Goal: Task Accomplishment & Management: Manage account settings

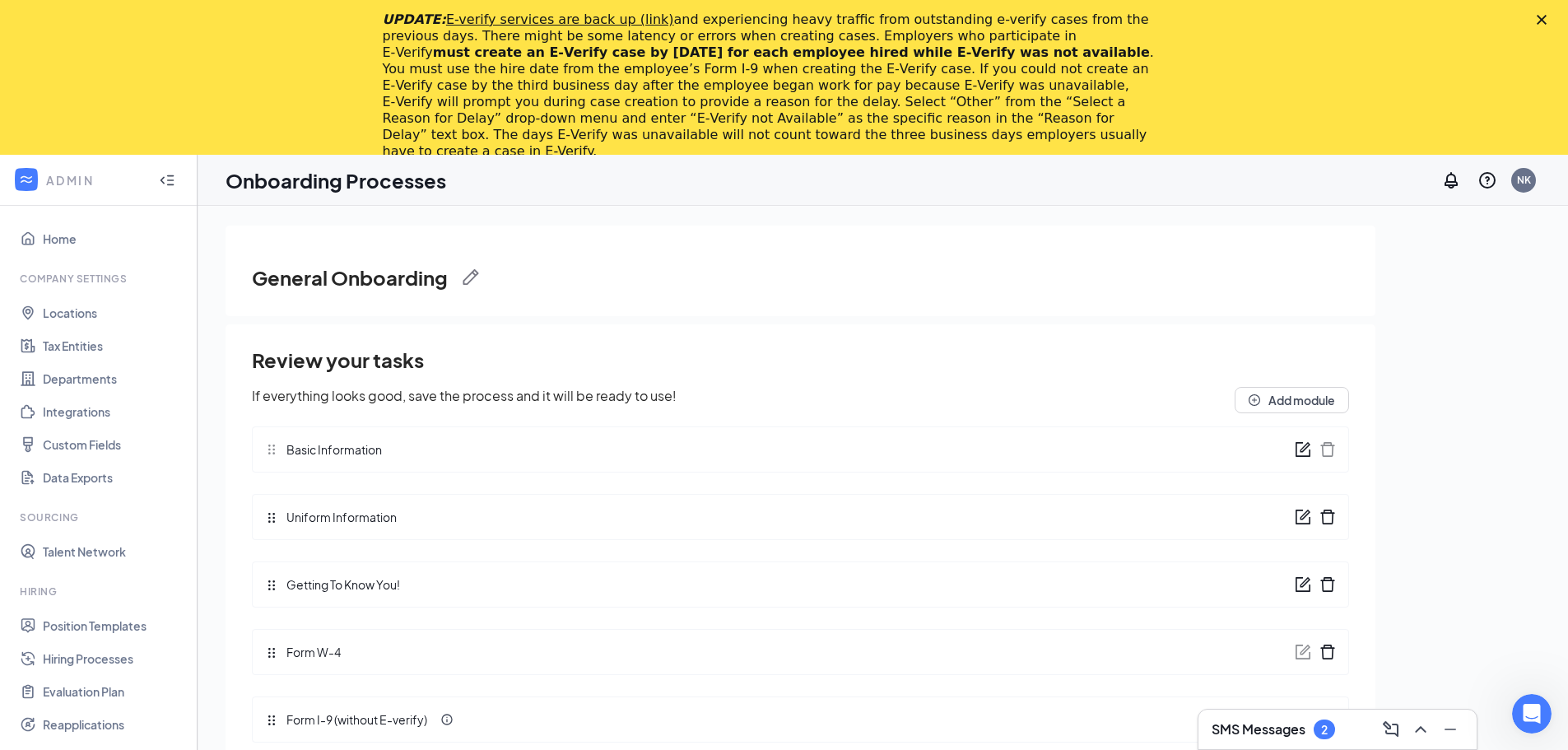
click at [1547, 16] on icon "Close" at bounding box center [1541, 19] width 10 height 10
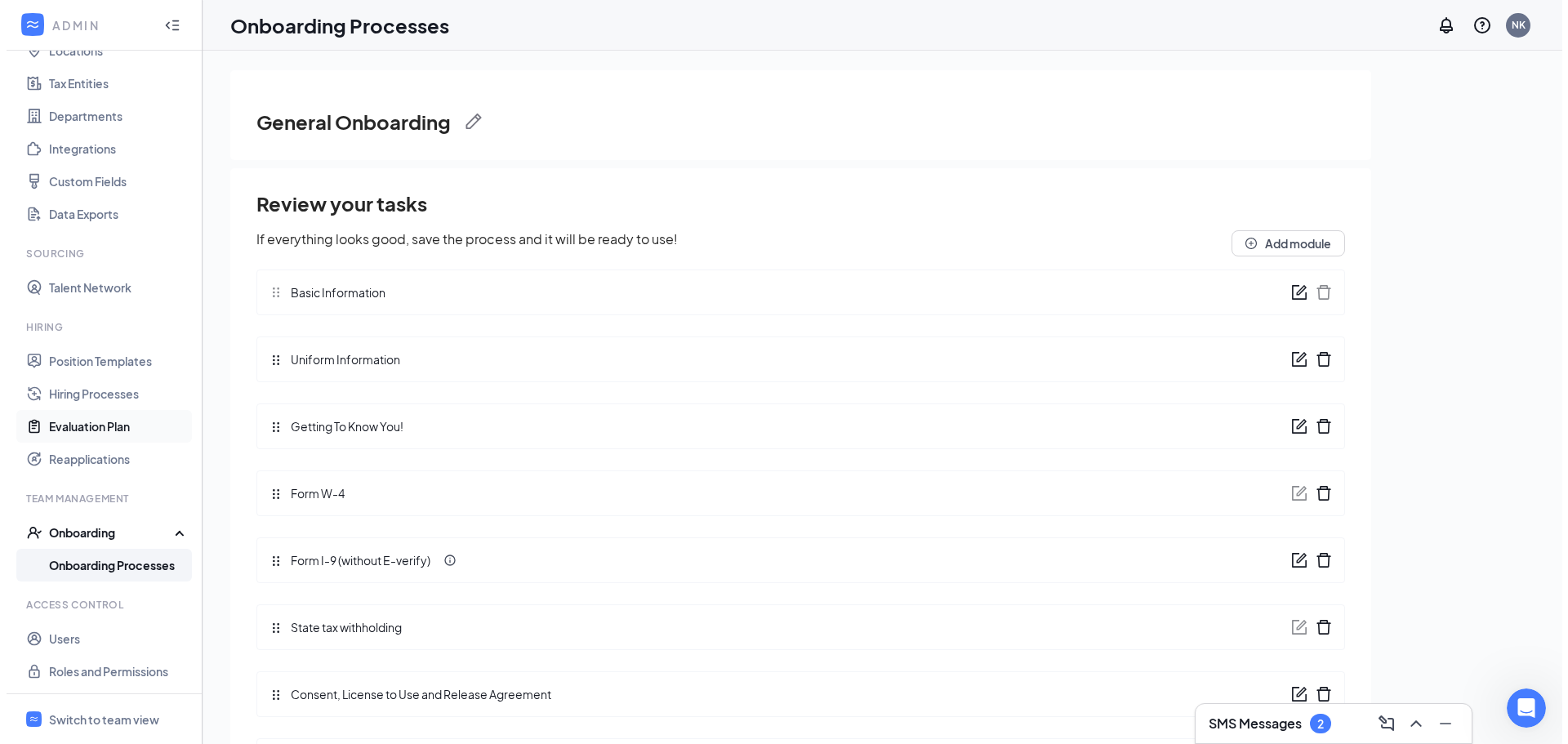
scroll to position [107, 0]
click at [103, 367] on link "Position Templates" at bounding box center [112, 359] width 140 height 32
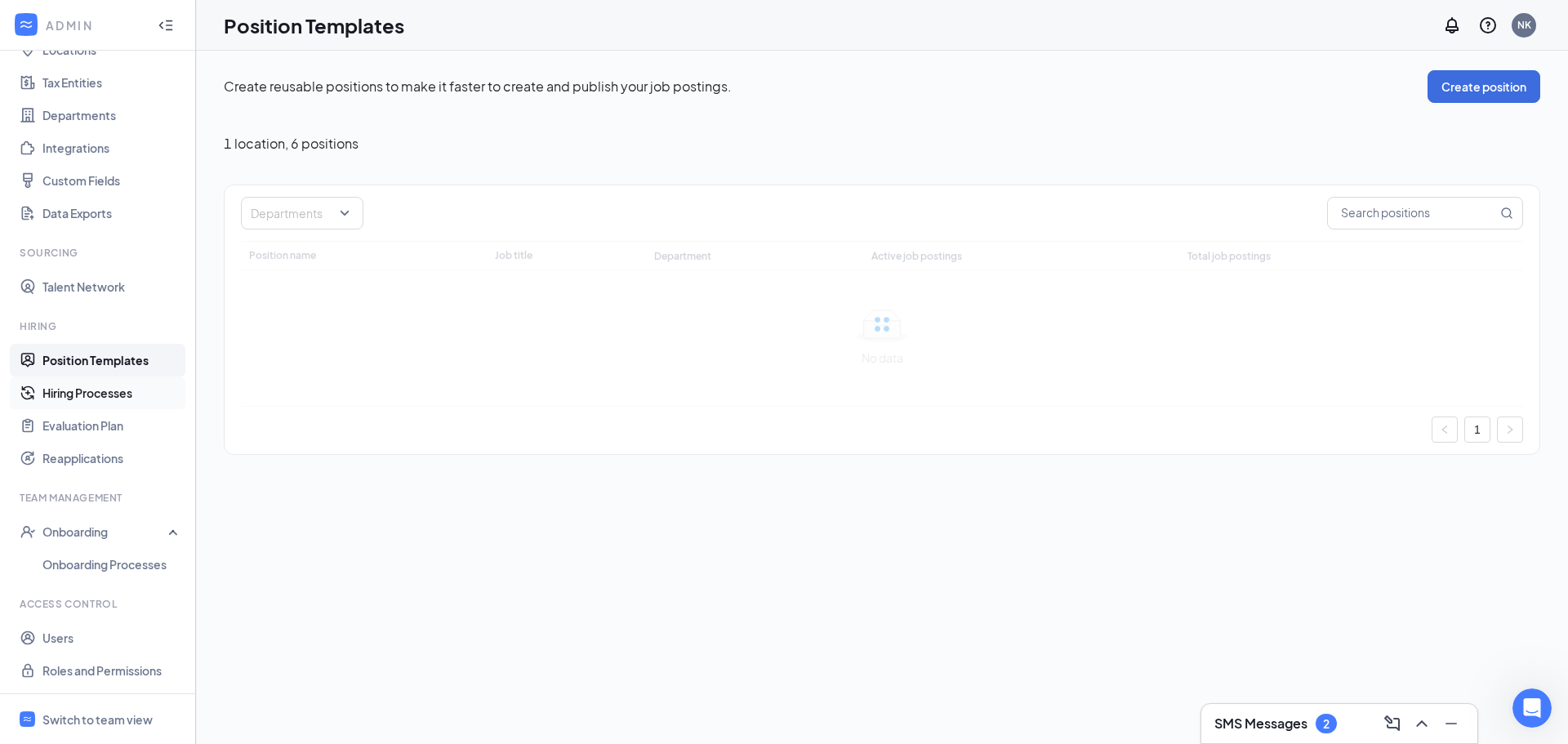
click at [106, 402] on link "Hiring Processes" at bounding box center [112, 392] width 140 height 32
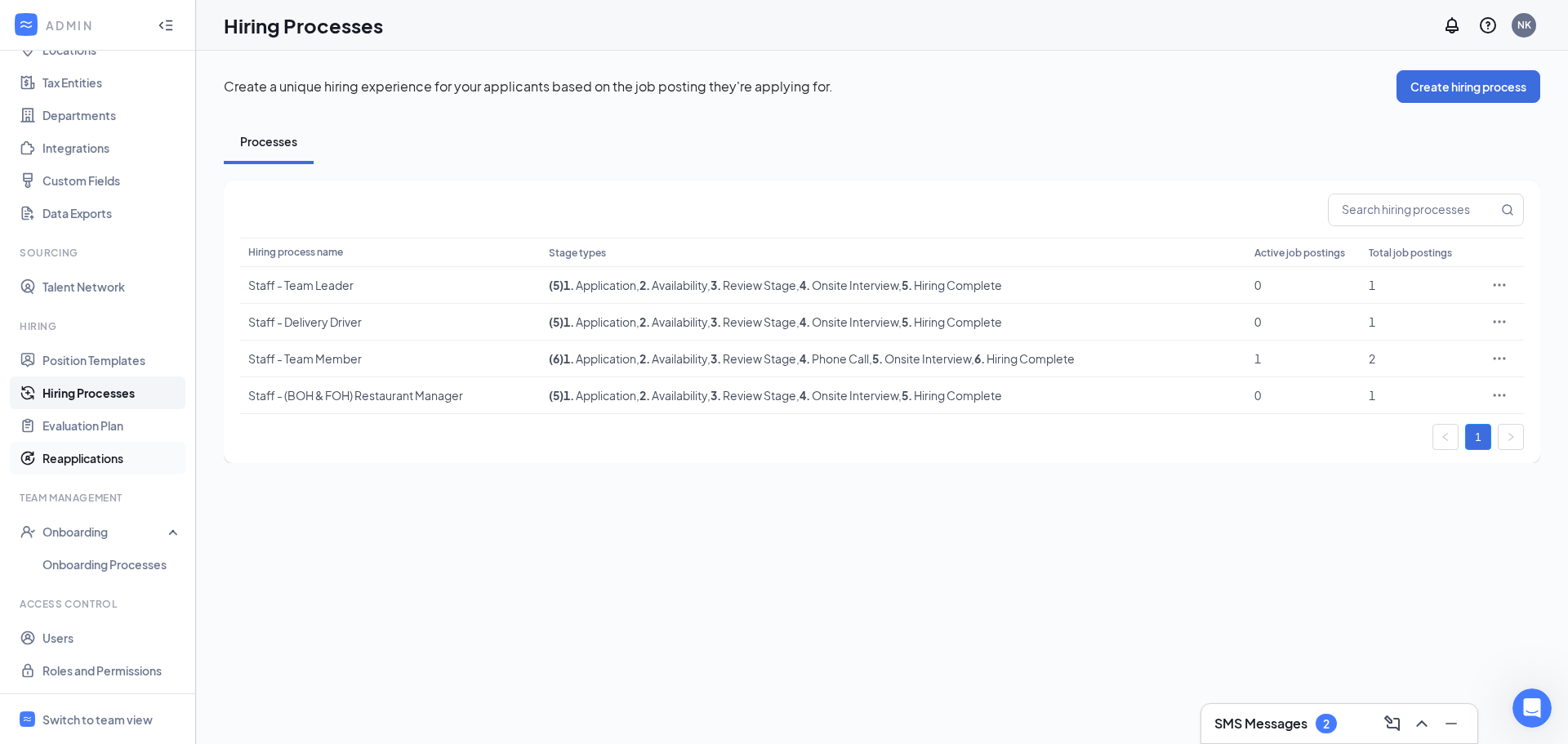
click at [100, 445] on link "Reapplications" at bounding box center [112, 458] width 140 height 32
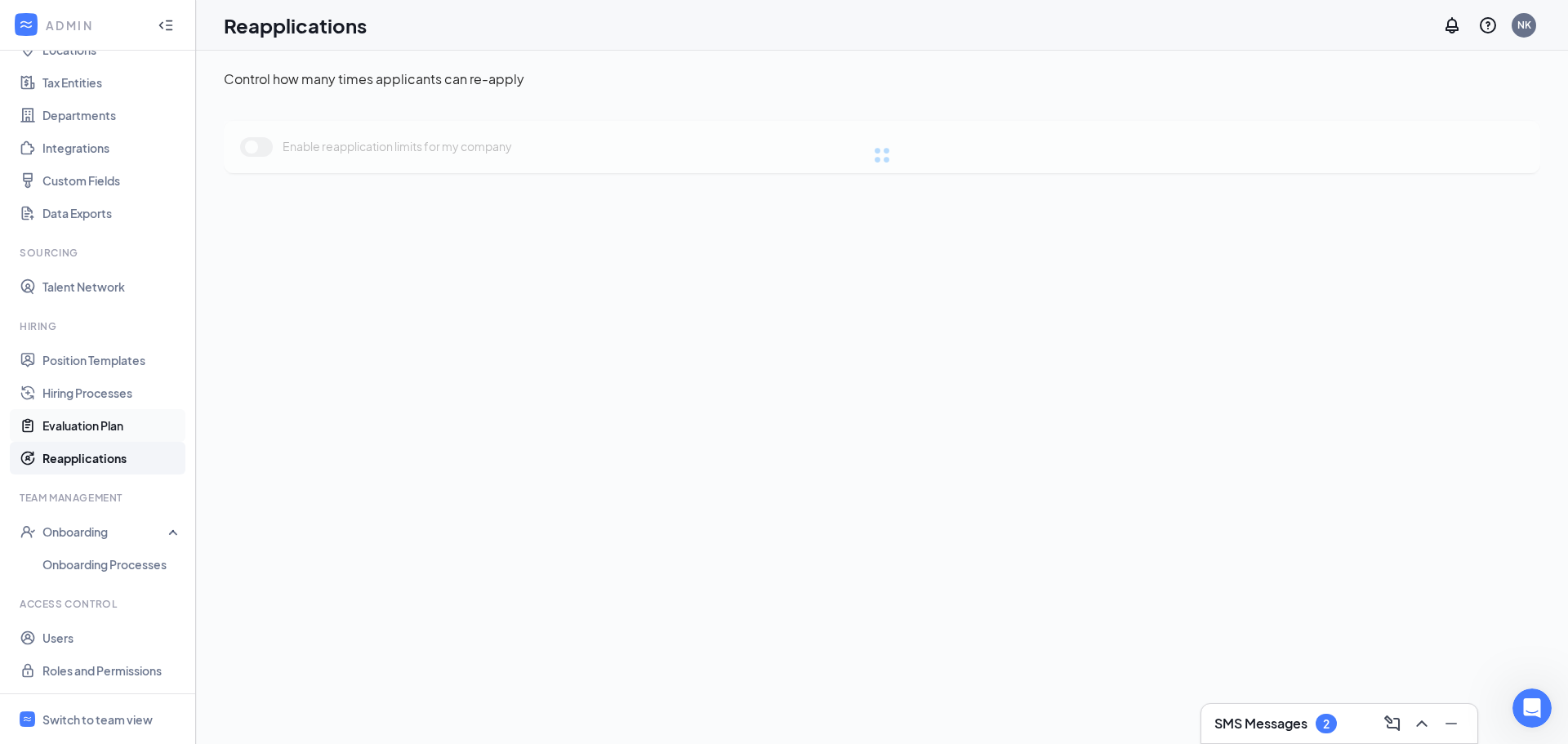
click at [105, 429] on link "Evaluation Plan" at bounding box center [112, 425] width 140 height 32
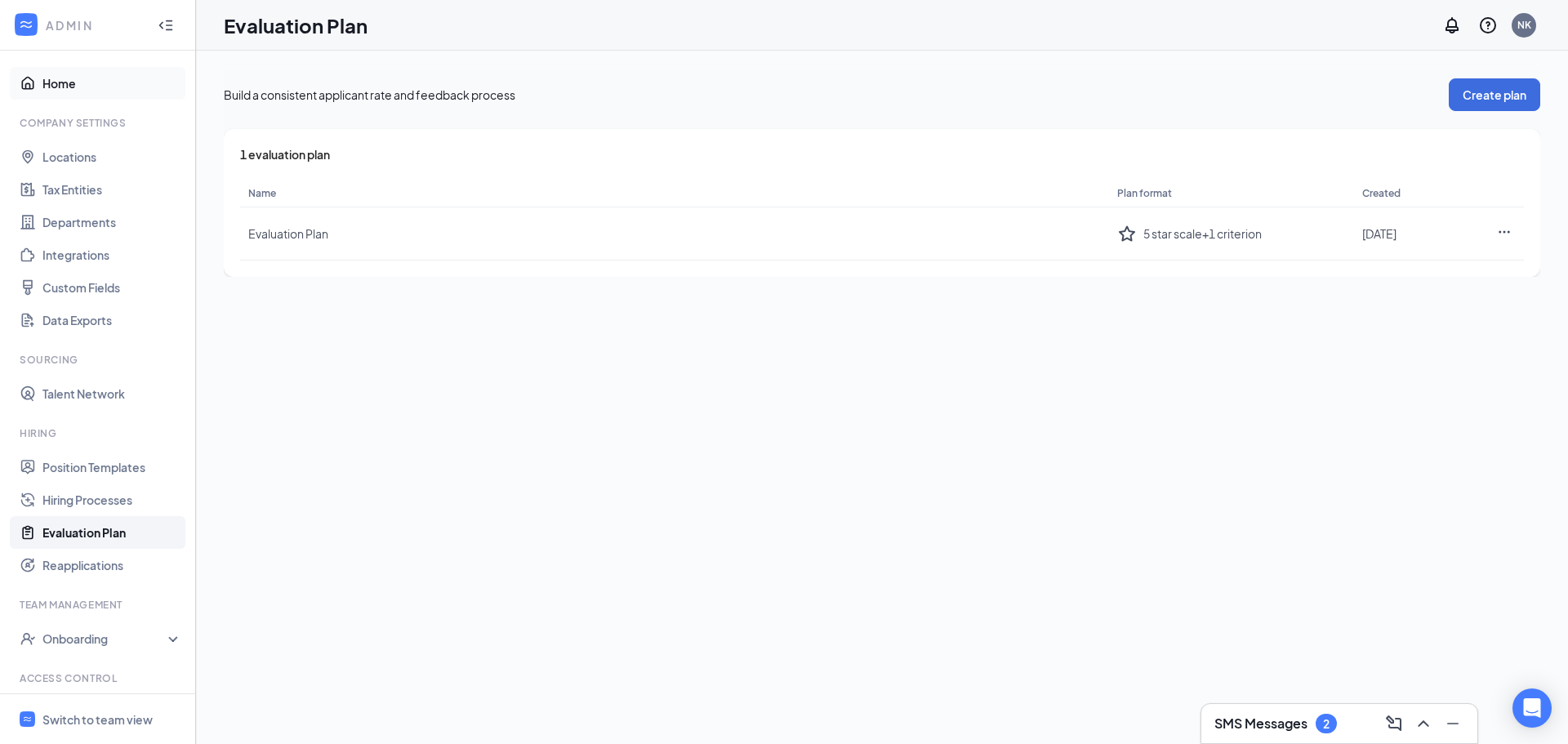
click at [92, 97] on link "Home" at bounding box center [112, 83] width 140 height 32
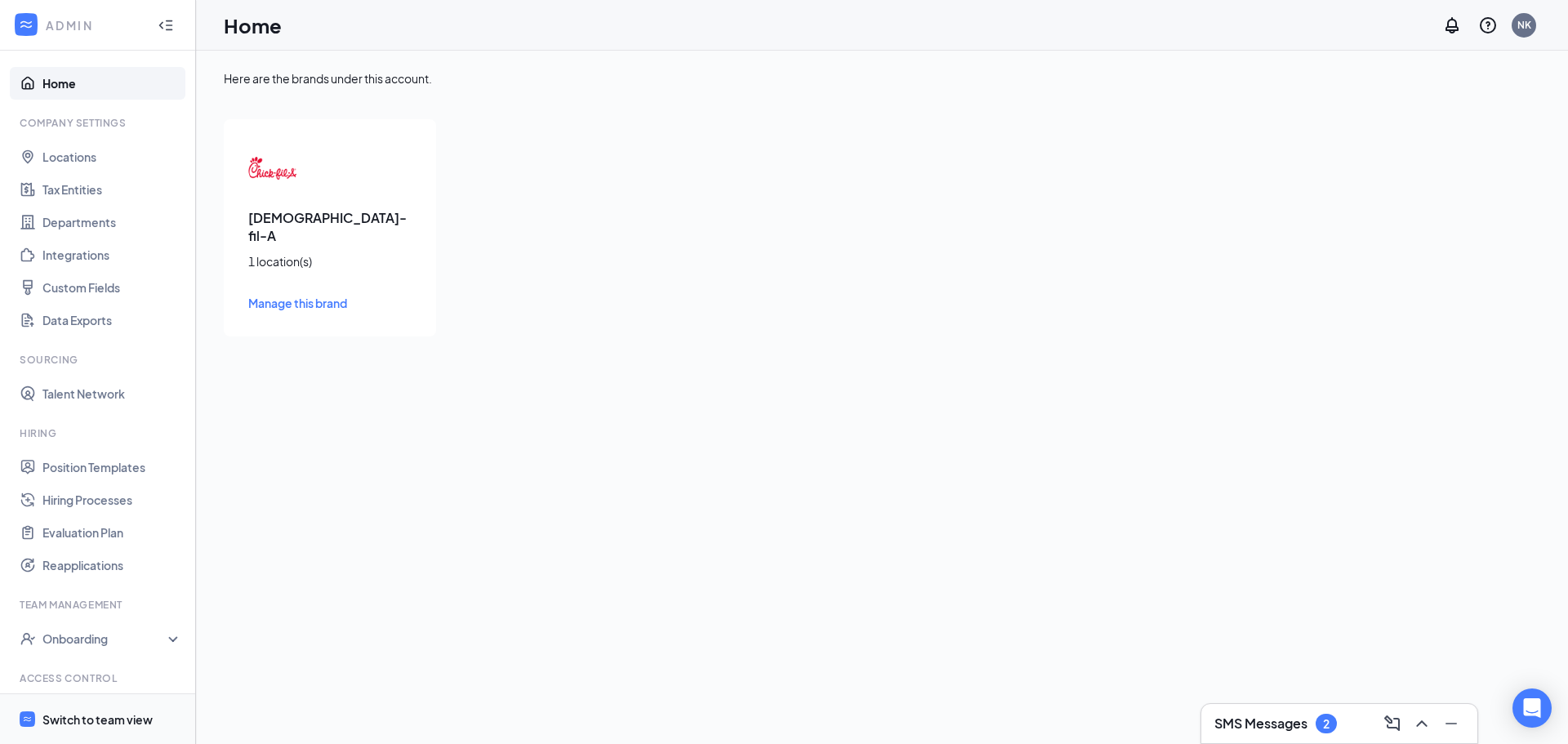
click at [106, 719] on div "Switch to team view" at bounding box center [98, 720] width 110 height 17
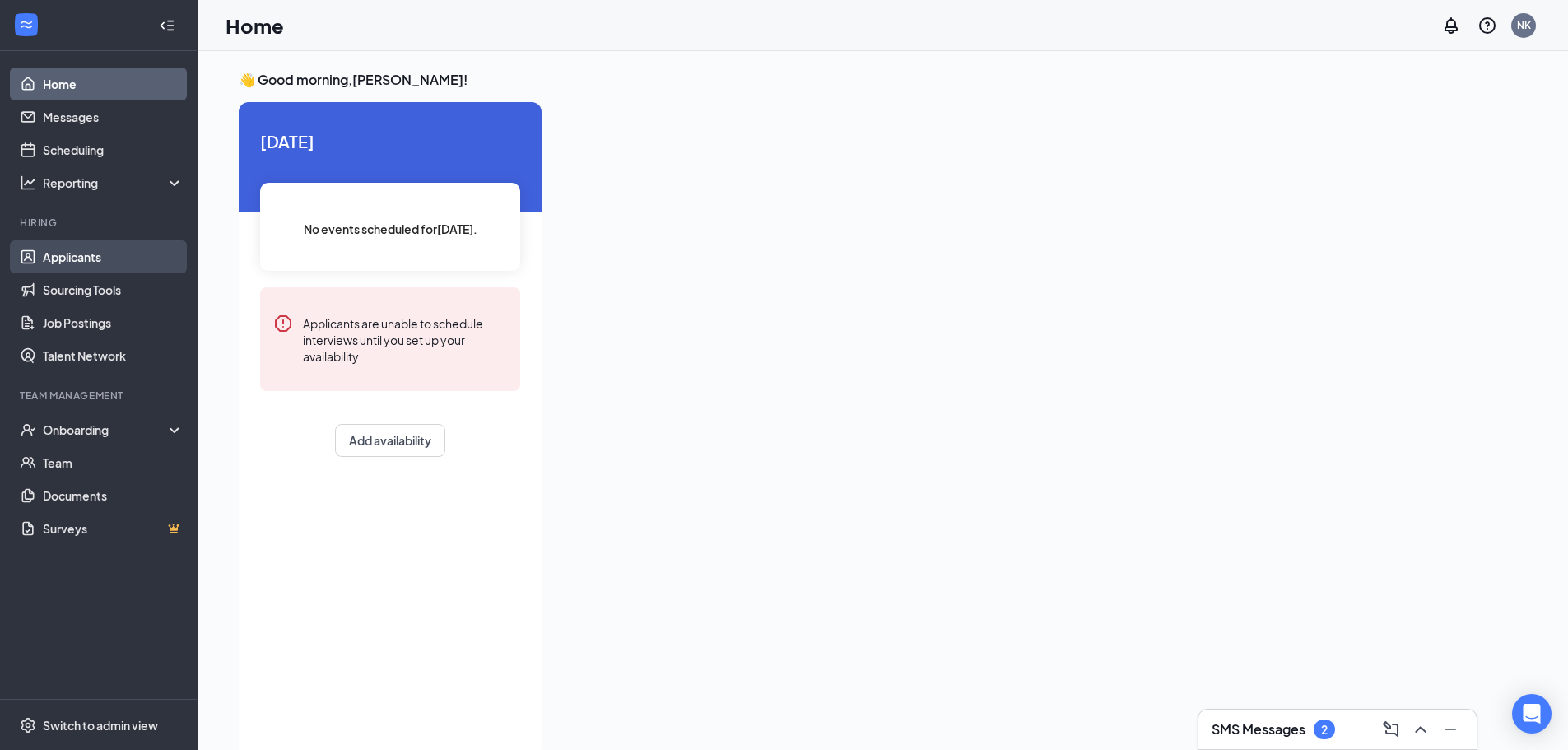
click at [69, 252] on link "Applicants" at bounding box center [113, 256] width 141 height 33
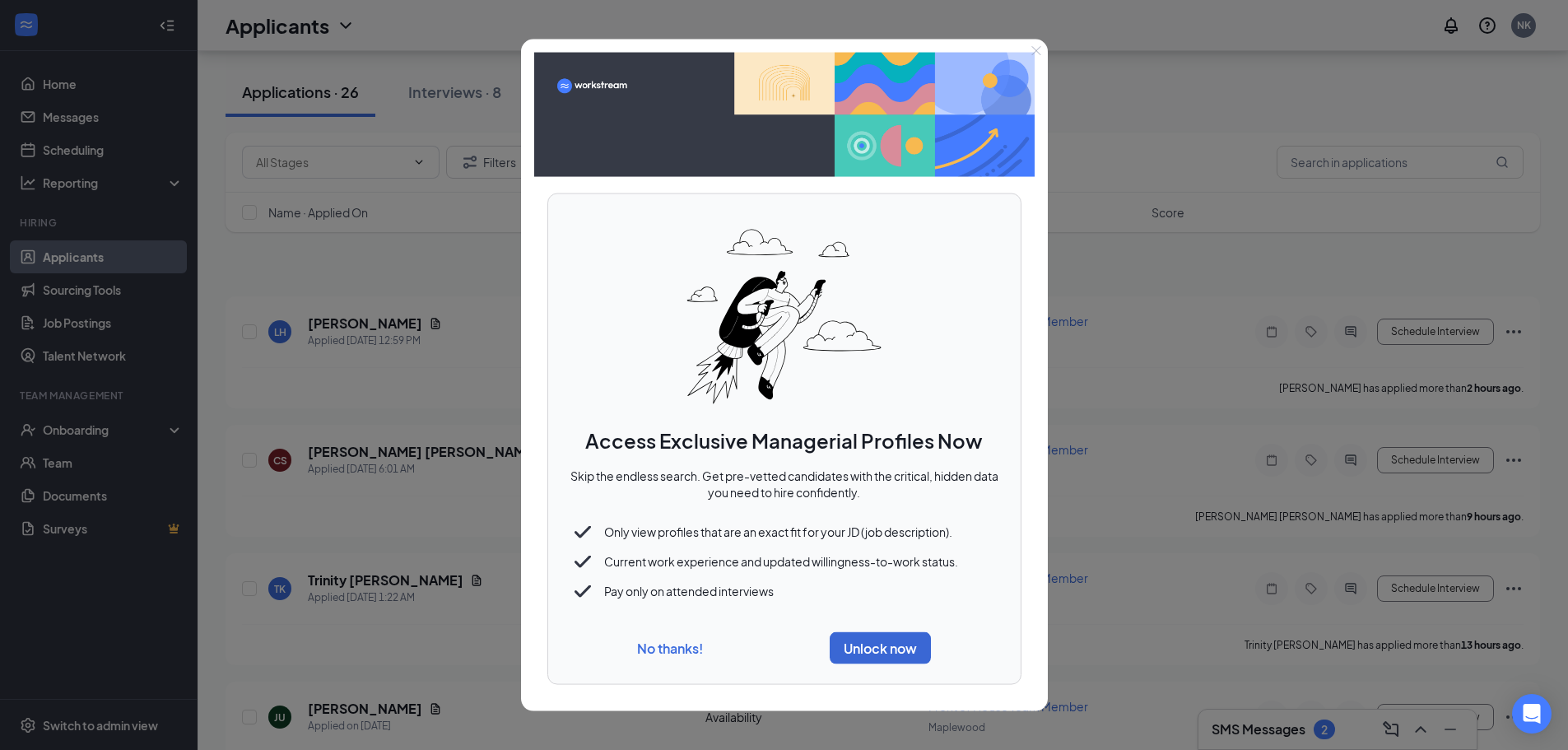
scroll to position [164, 0]
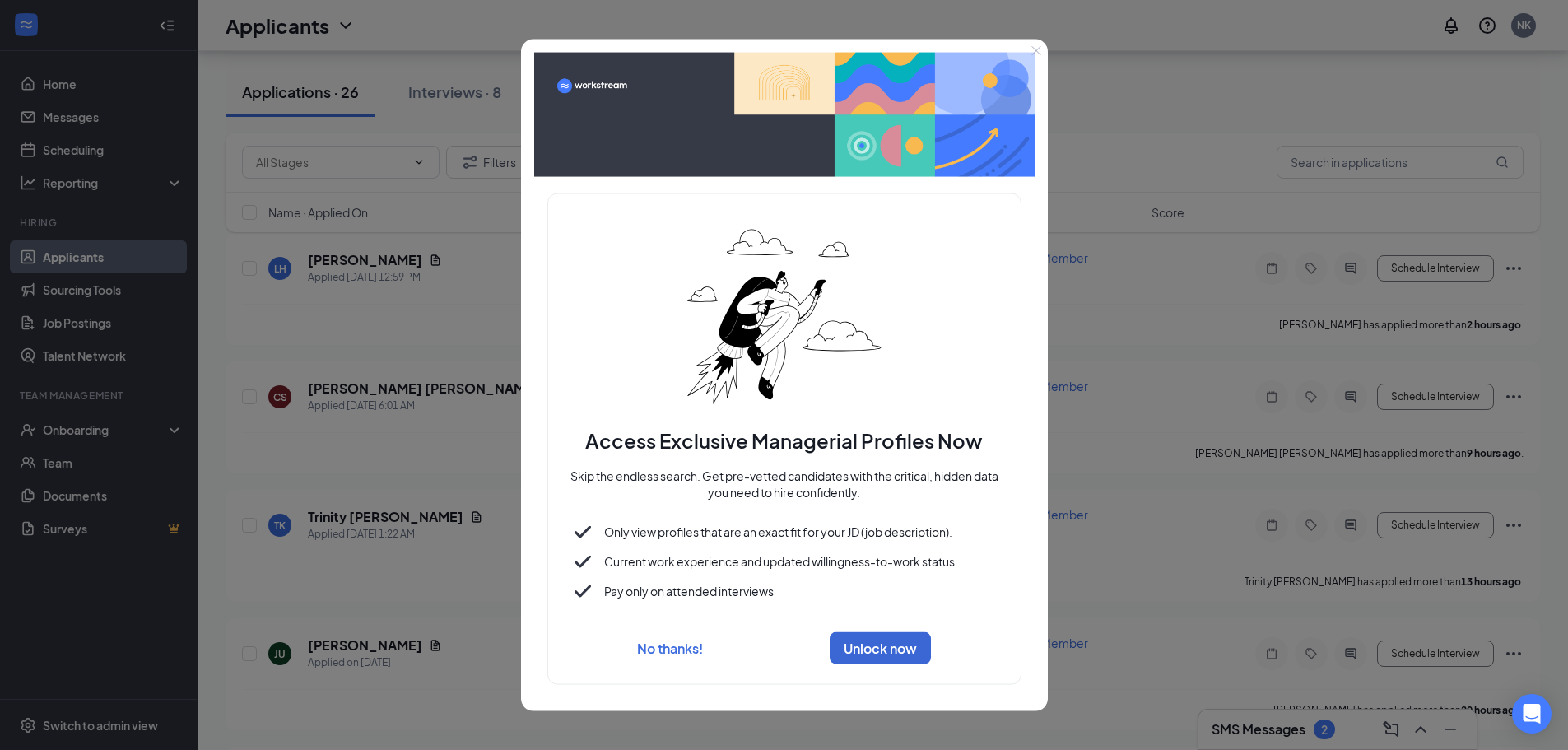
click at [1035, 50] on icon "Close" at bounding box center [1035, 50] width 9 height 9
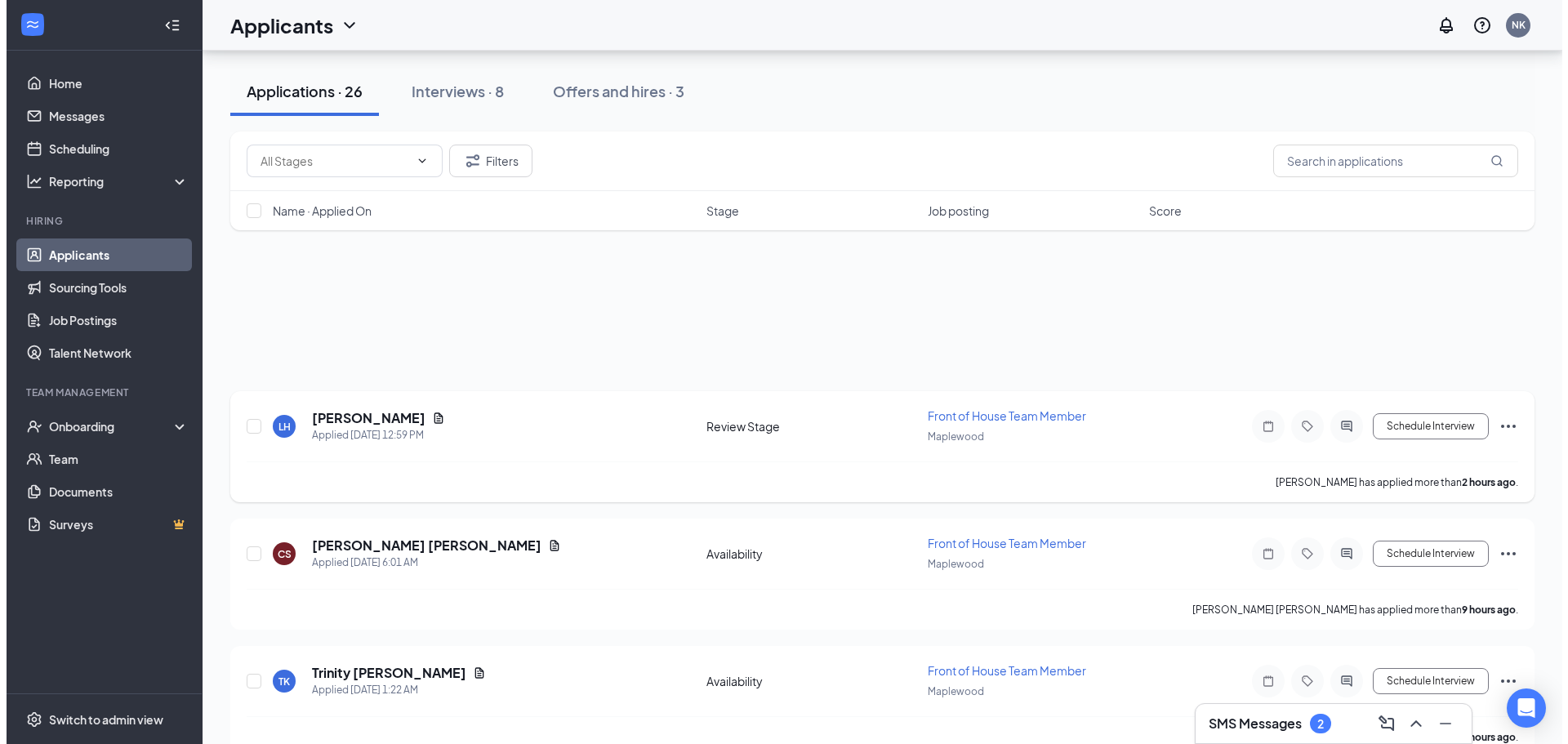
scroll to position [0, 0]
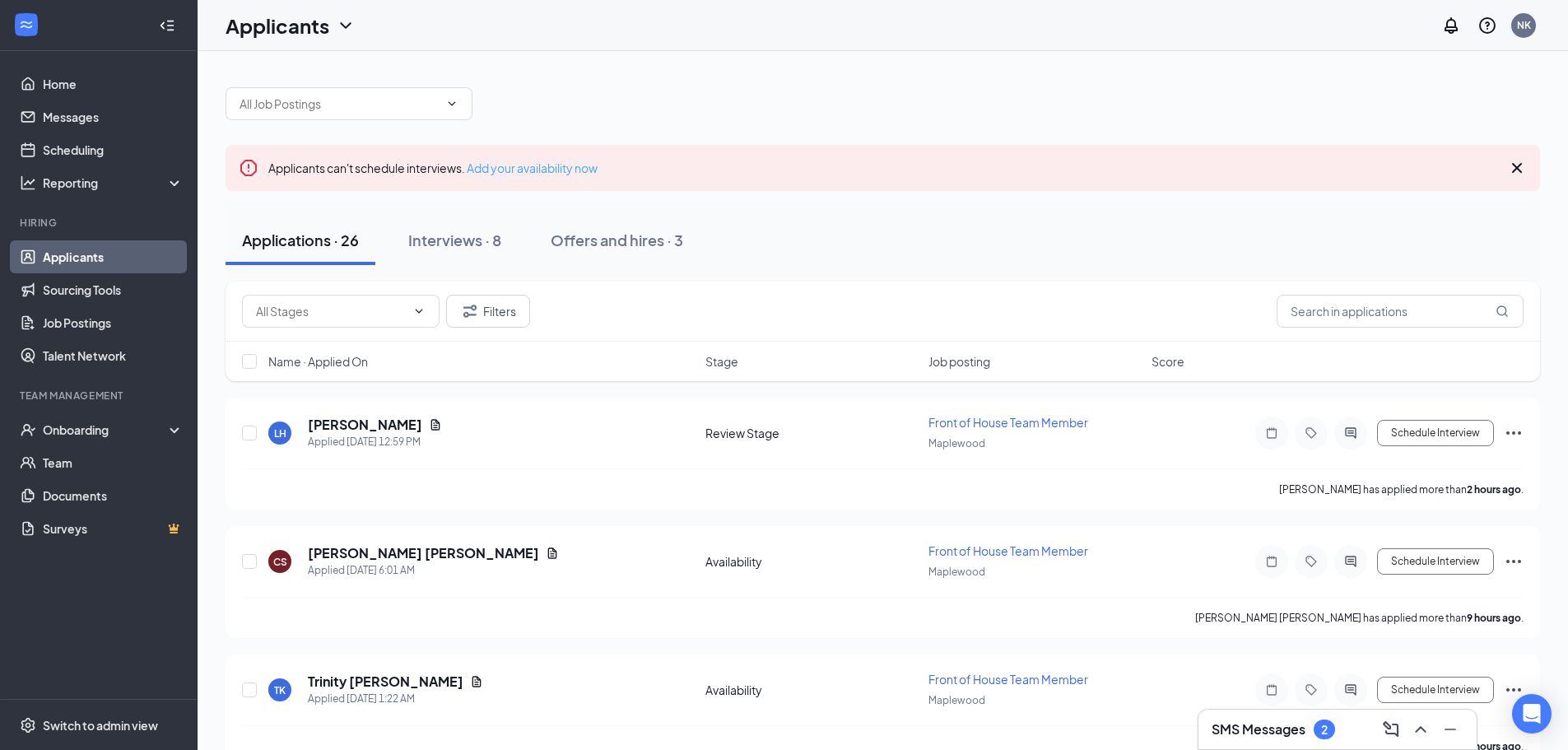
click at [559, 170] on link "Add your availability now" at bounding box center [532, 168] width 131 height 15
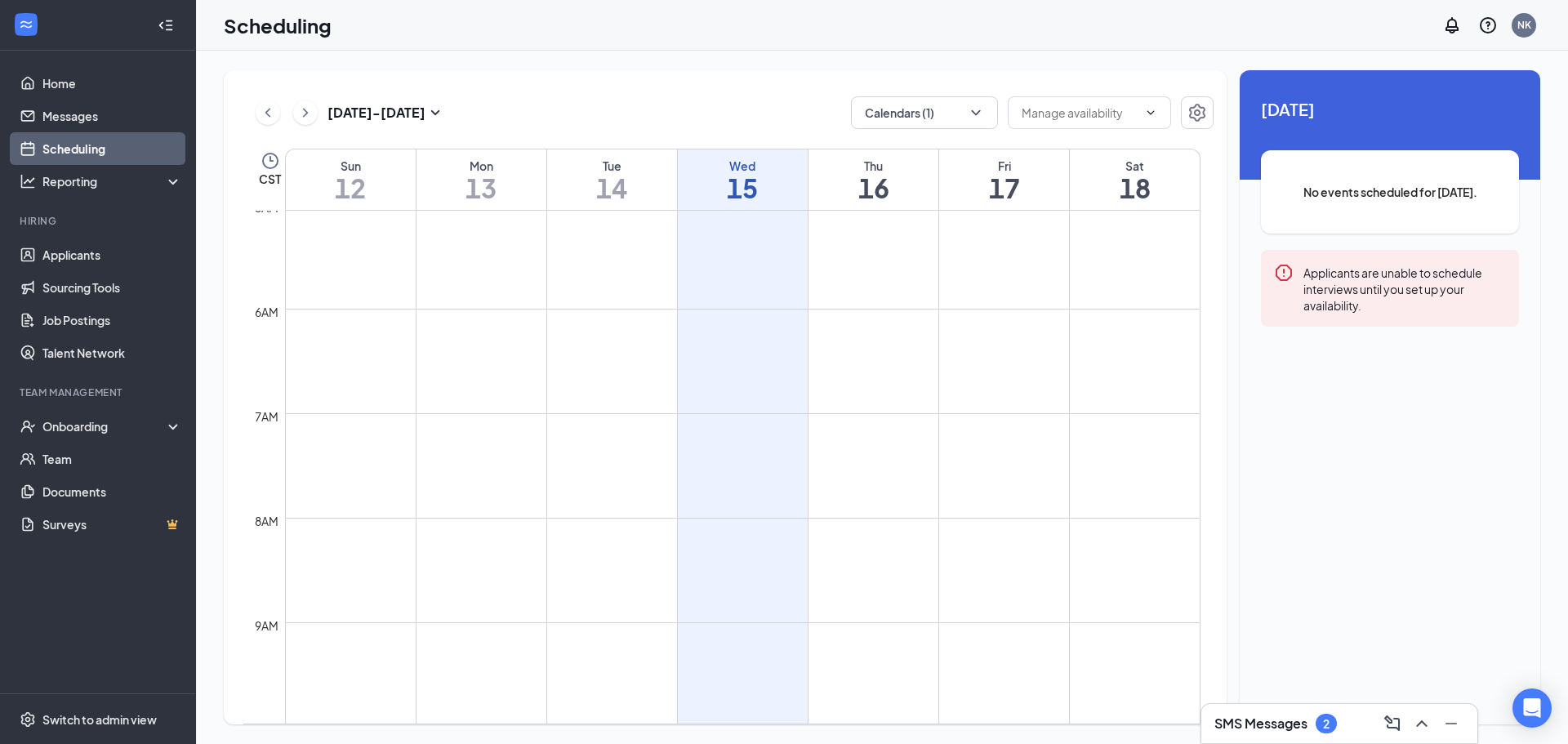
scroll to position [526, 0]
click at [300, 117] on icon "ChevronRight" at bounding box center [305, 113] width 17 height 19
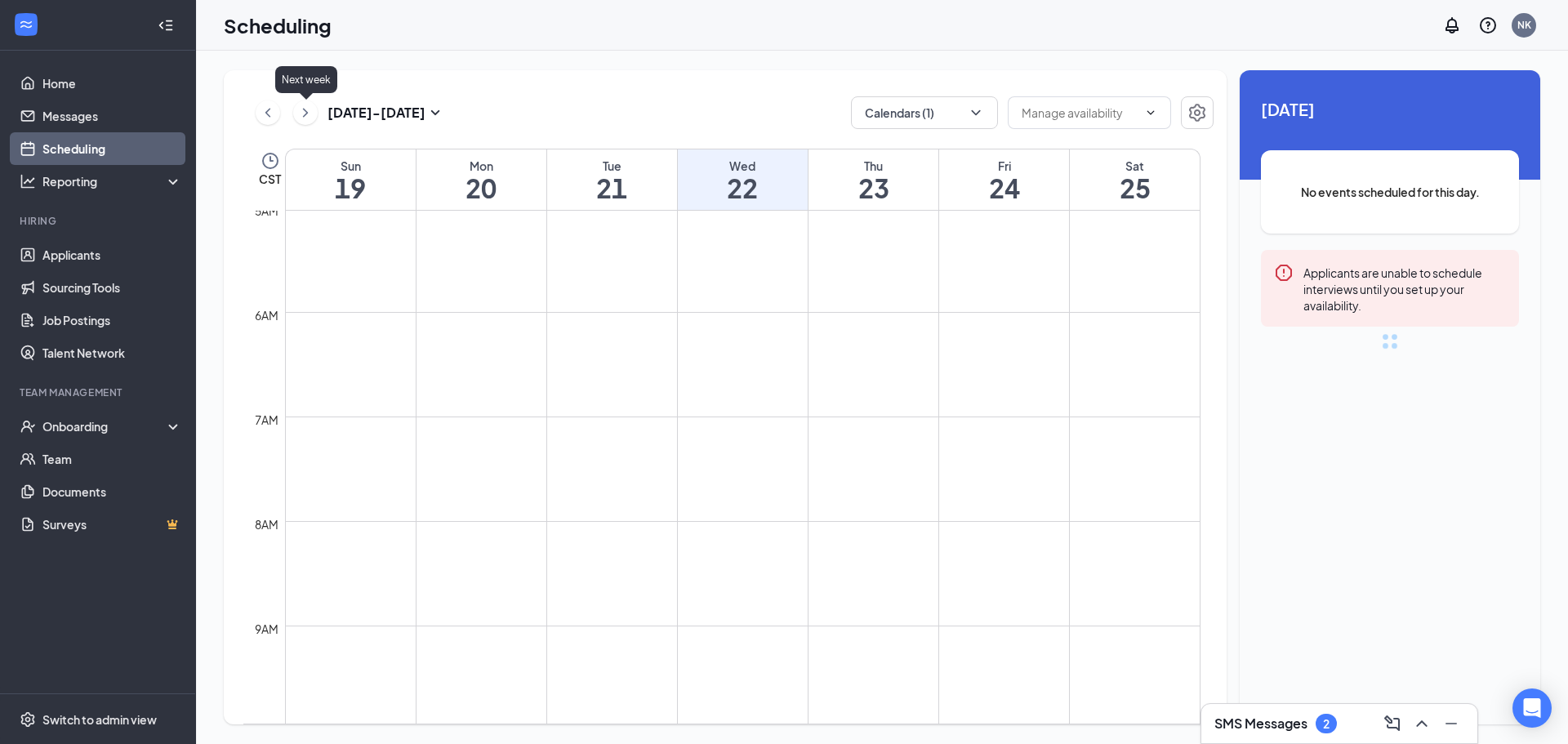
scroll to position [803, 0]
click at [270, 122] on icon "ChevronLeft" at bounding box center [268, 113] width 17 height 19
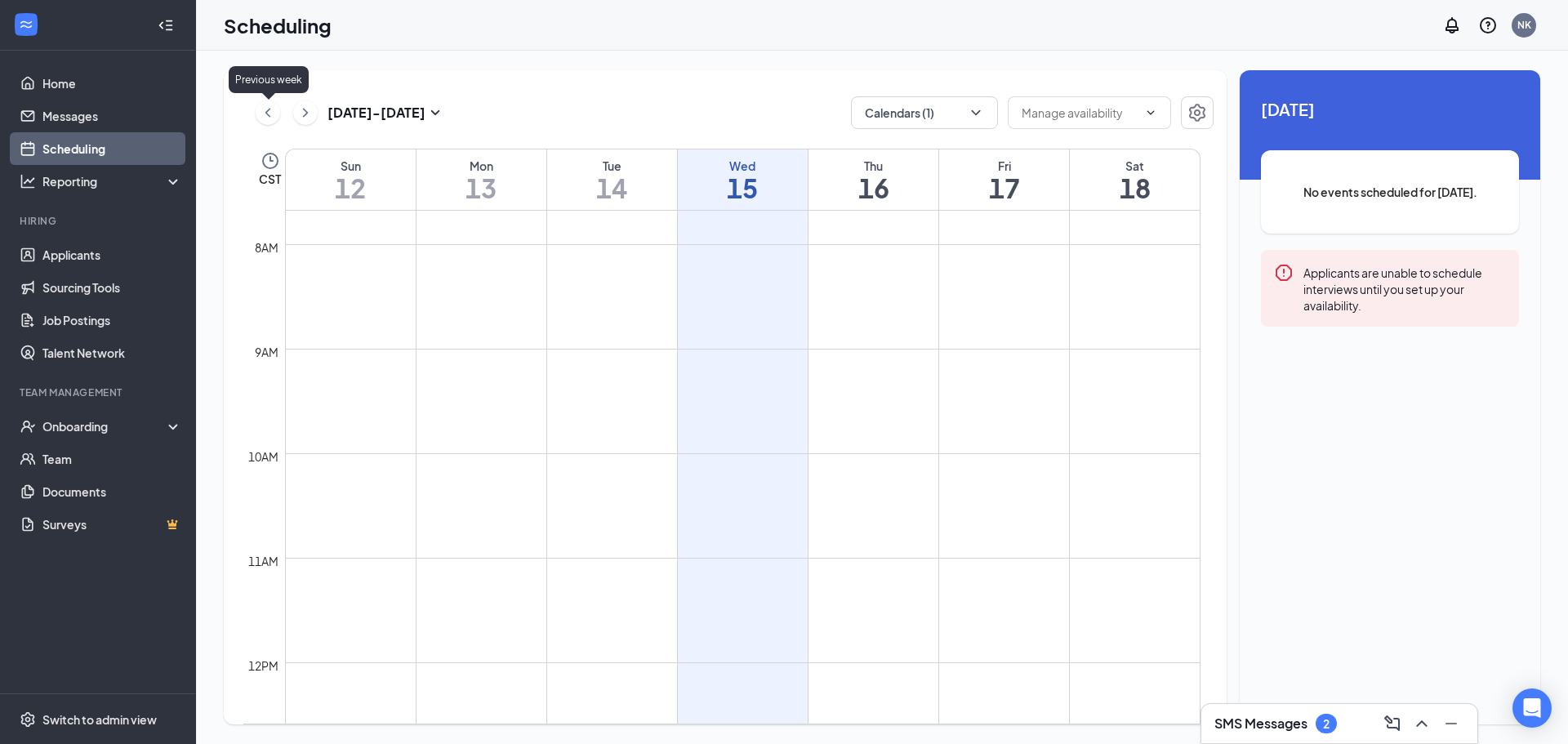
click at [270, 122] on icon "ChevronLeft" at bounding box center [268, 113] width 17 height 19
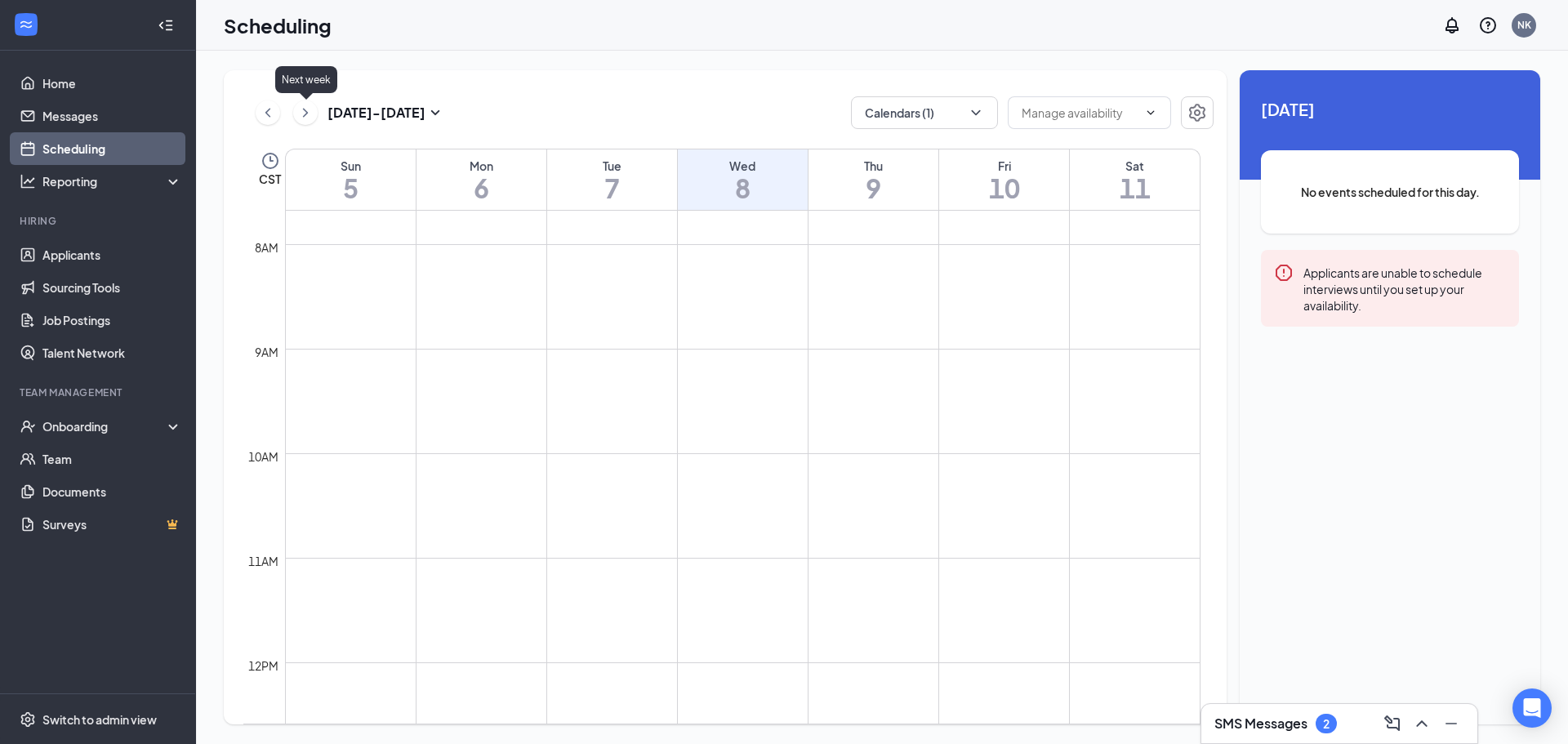
click at [309, 111] on icon "ChevronRight" at bounding box center [305, 113] width 17 height 19
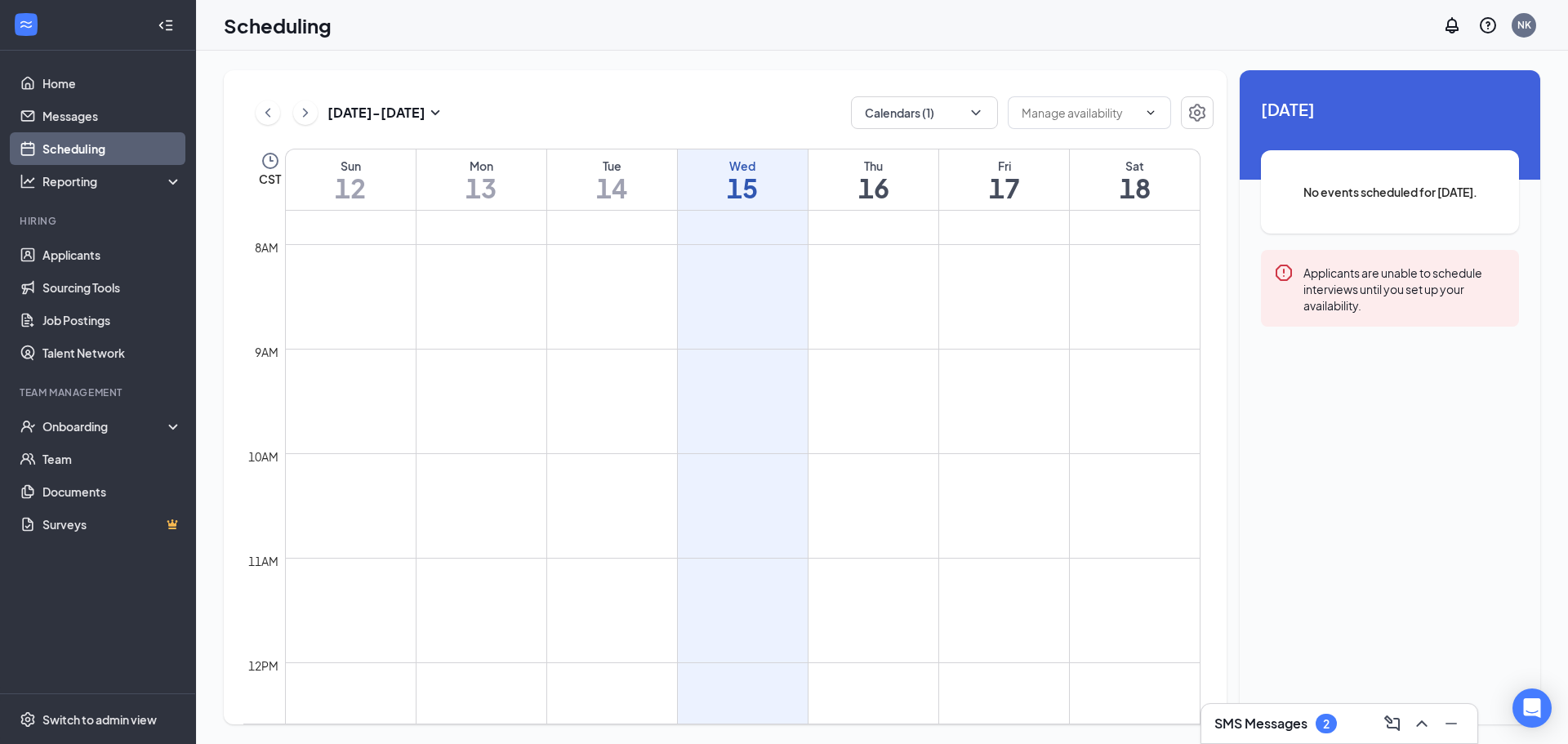
click at [607, 65] on div "[DATE] - [DATE] Calendars (1) CST Sun 12 Mon 13 Tue 14 Wed 15 Thu 16 Fri 17 Sat…" at bounding box center [882, 397] width 1372 height 693
click at [106, 141] on link "Scheduling" at bounding box center [112, 148] width 140 height 32
click at [107, 152] on link "Scheduling" at bounding box center [112, 148] width 140 height 32
click at [108, 152] on link "Scheduling" at bounding box center [112, 148] width 140 height 32
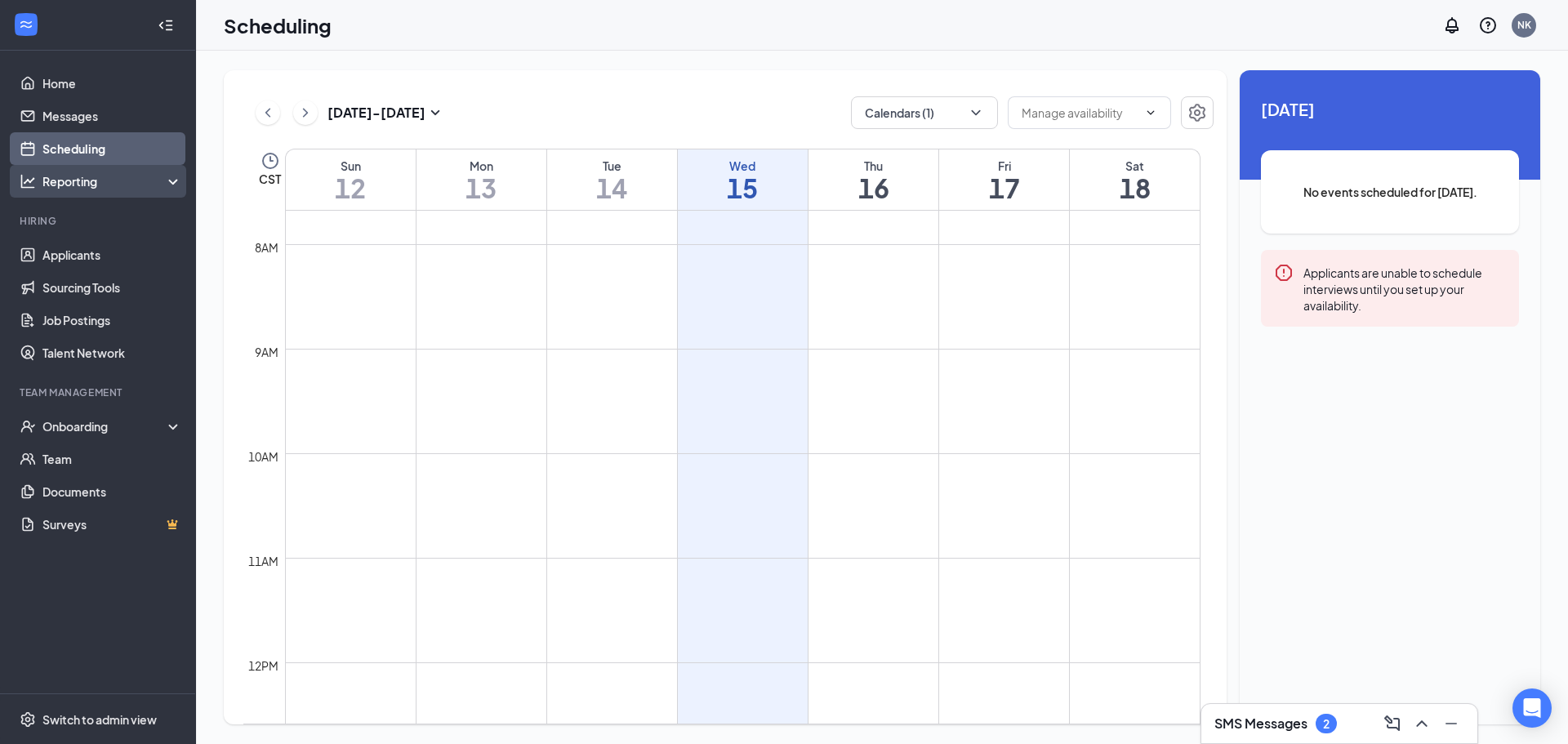
click at [95, 191] on div "Reporting" at bounding box center [98, 181] width 196 height 32
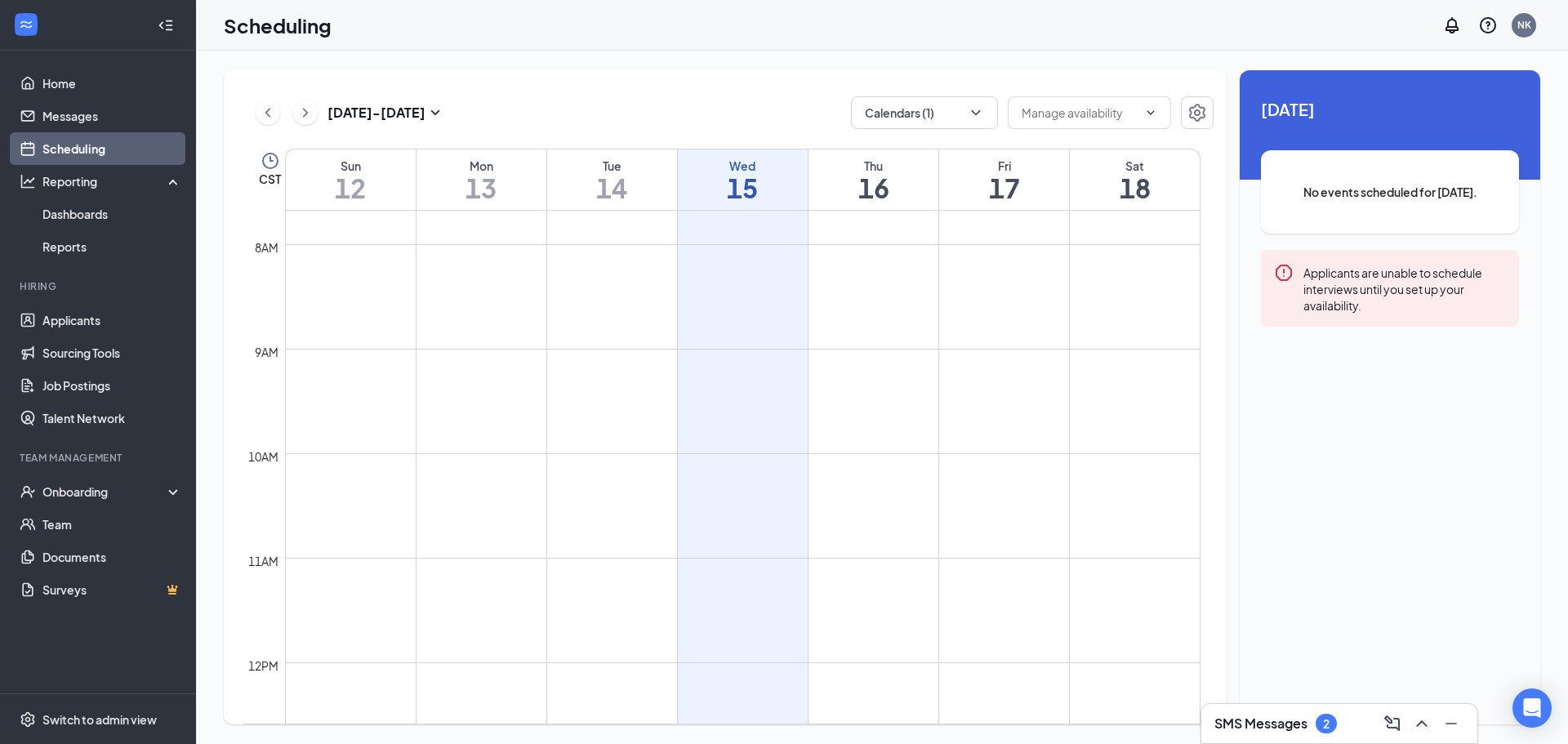
click at [96, 160] on link "Scheduling" at bounding box center [112, 148] width 140 height 32
click at [90, 99] on link "Home" at bounding box center [112, 83] width 140 height 32
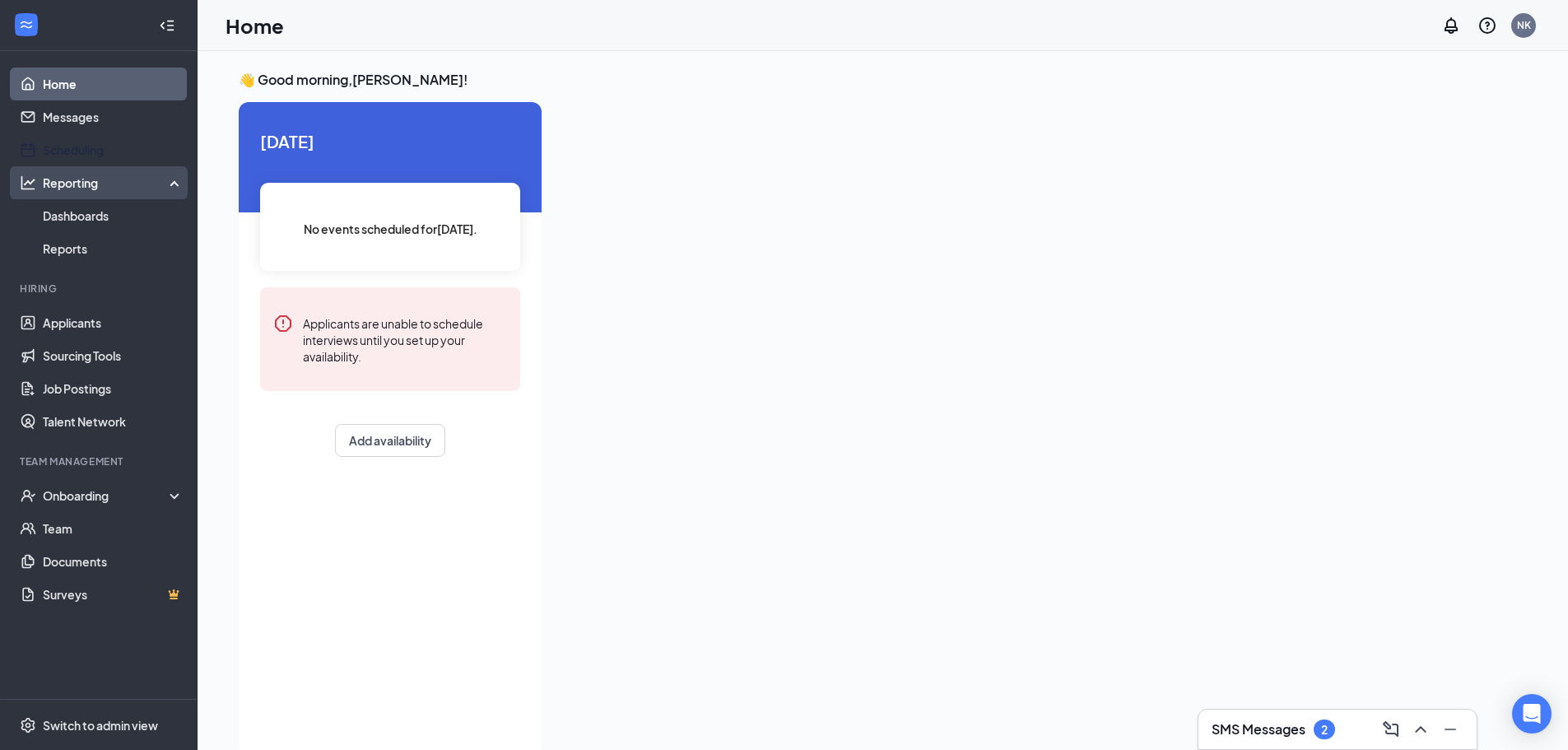
click at [93, 171] on div "Reporting" at bounding box center [98, 182] width 198 height 33
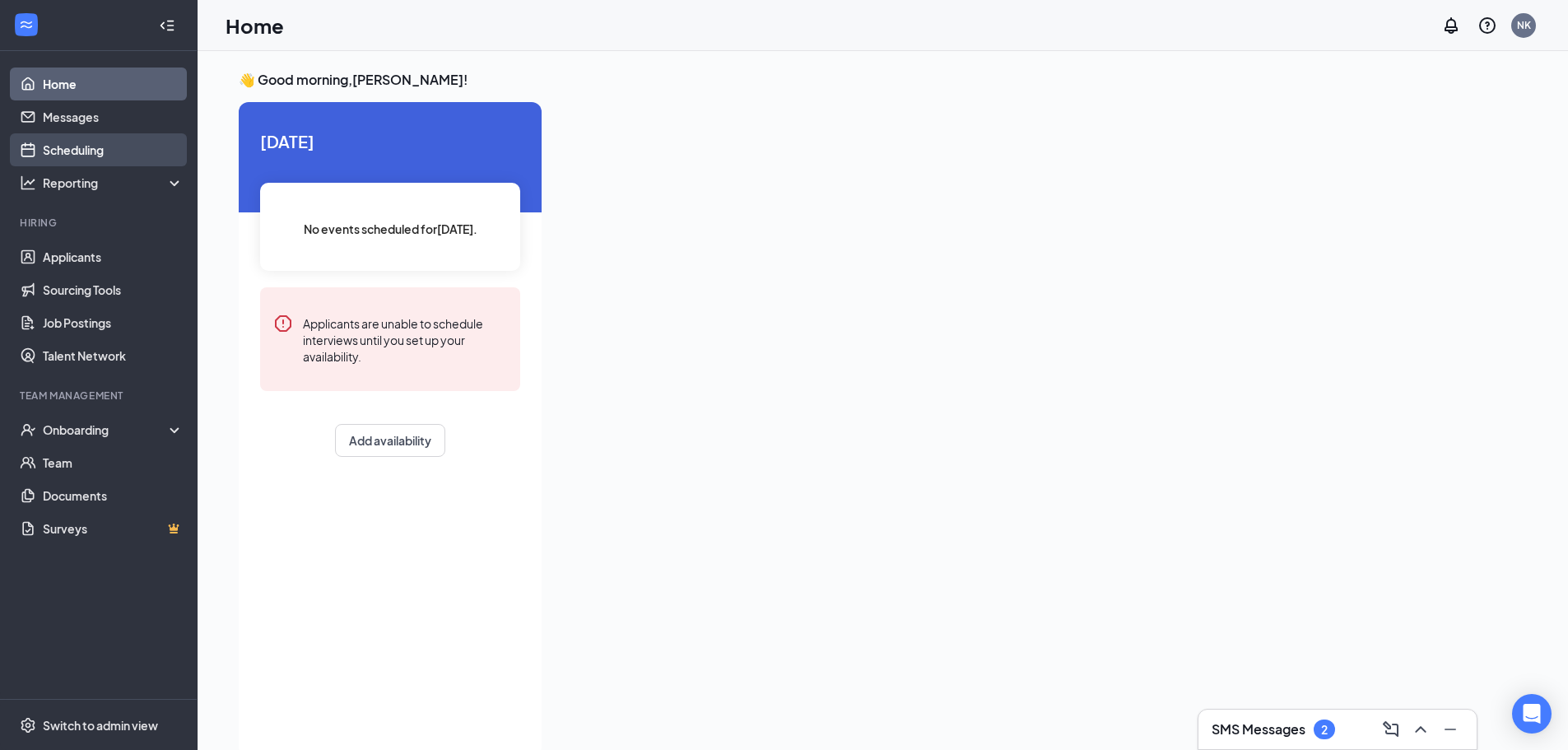
click at [88, 150] on link "Scheduling" at bounding box center [113, 149] width 141 height 33
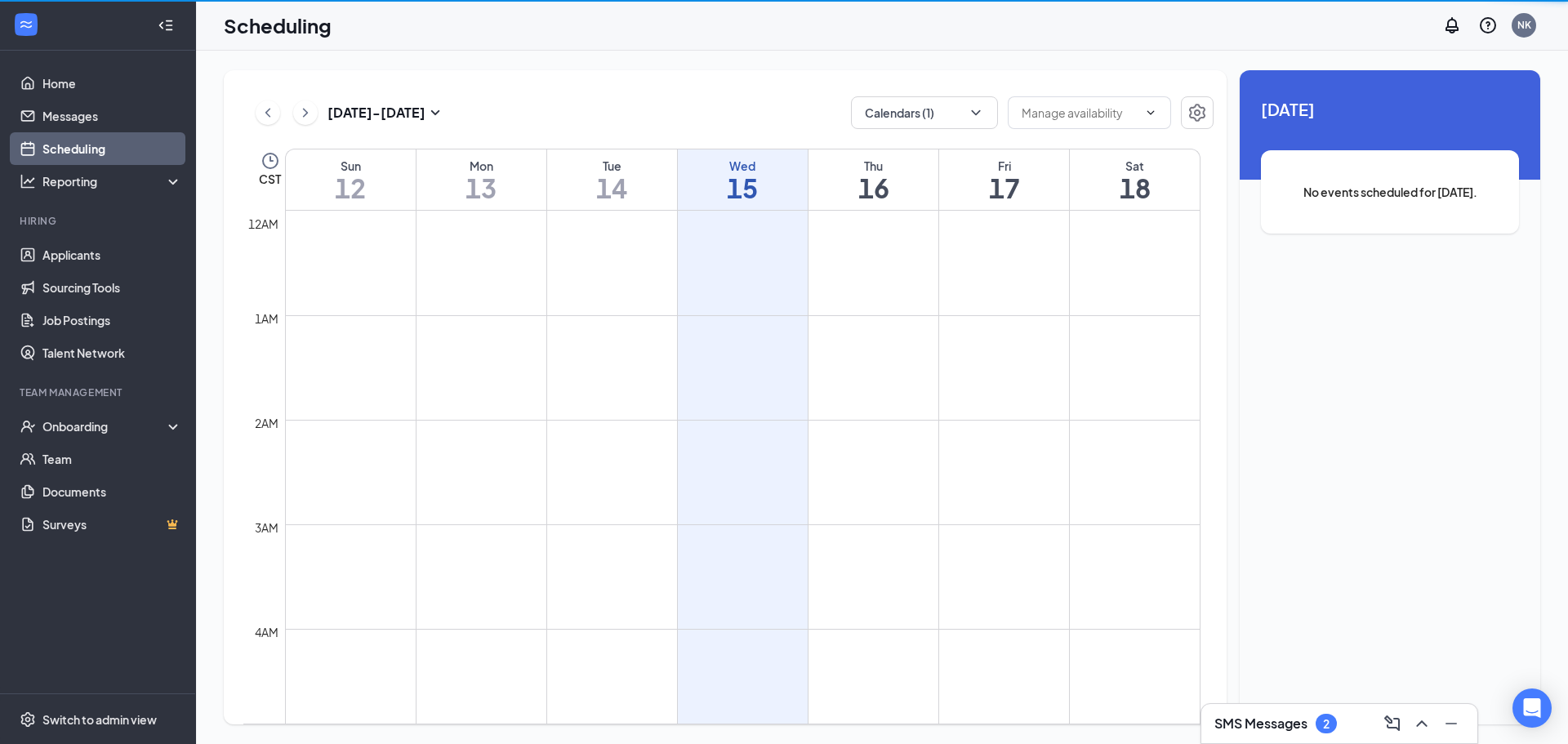
scroll to position [803, 0]
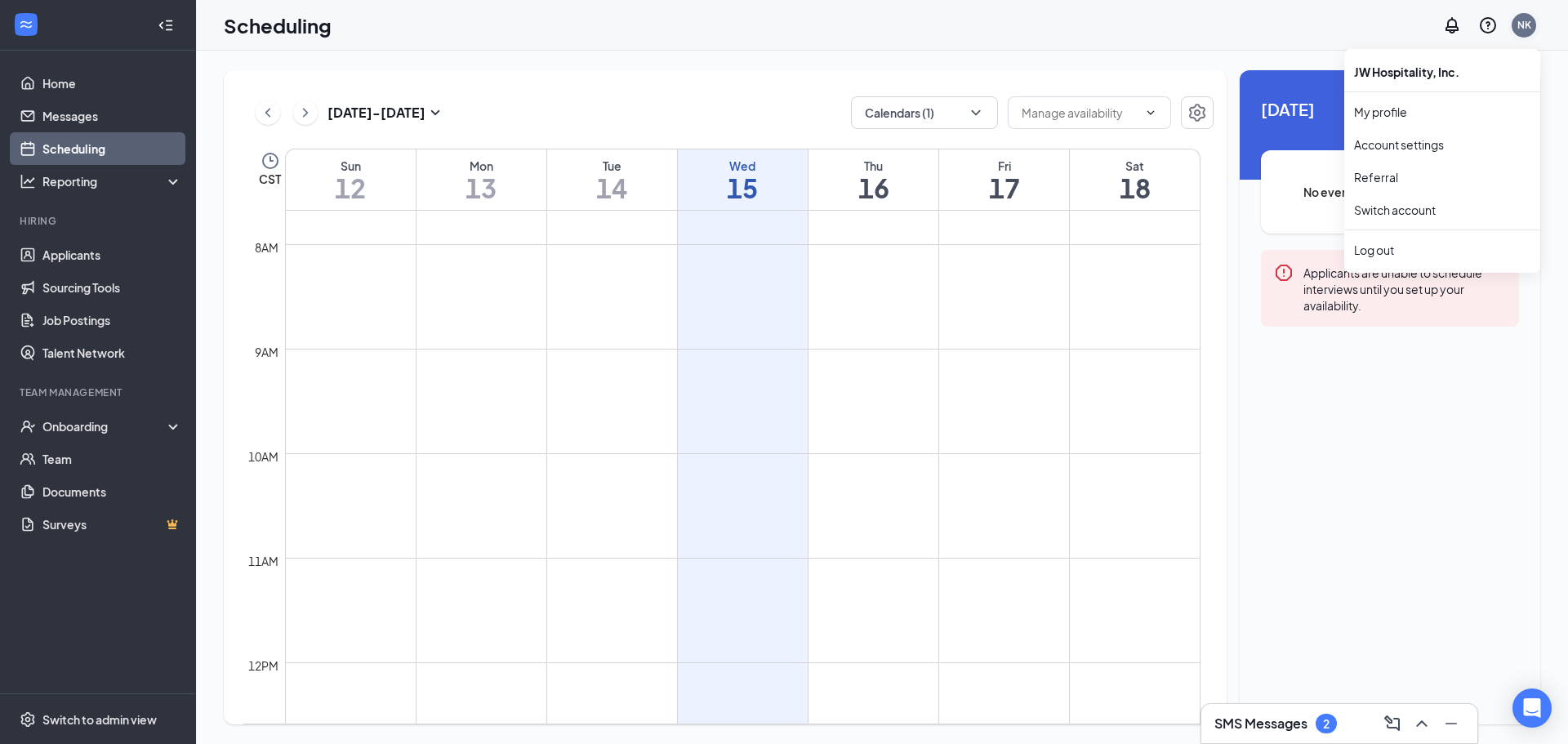
click at [1516, 24] on div "NK" at bounding box center [1524, 25] width 24 height 24
click at [1508, 14] on div "NK" at bounding box center [1488, 24] width 105 height 32
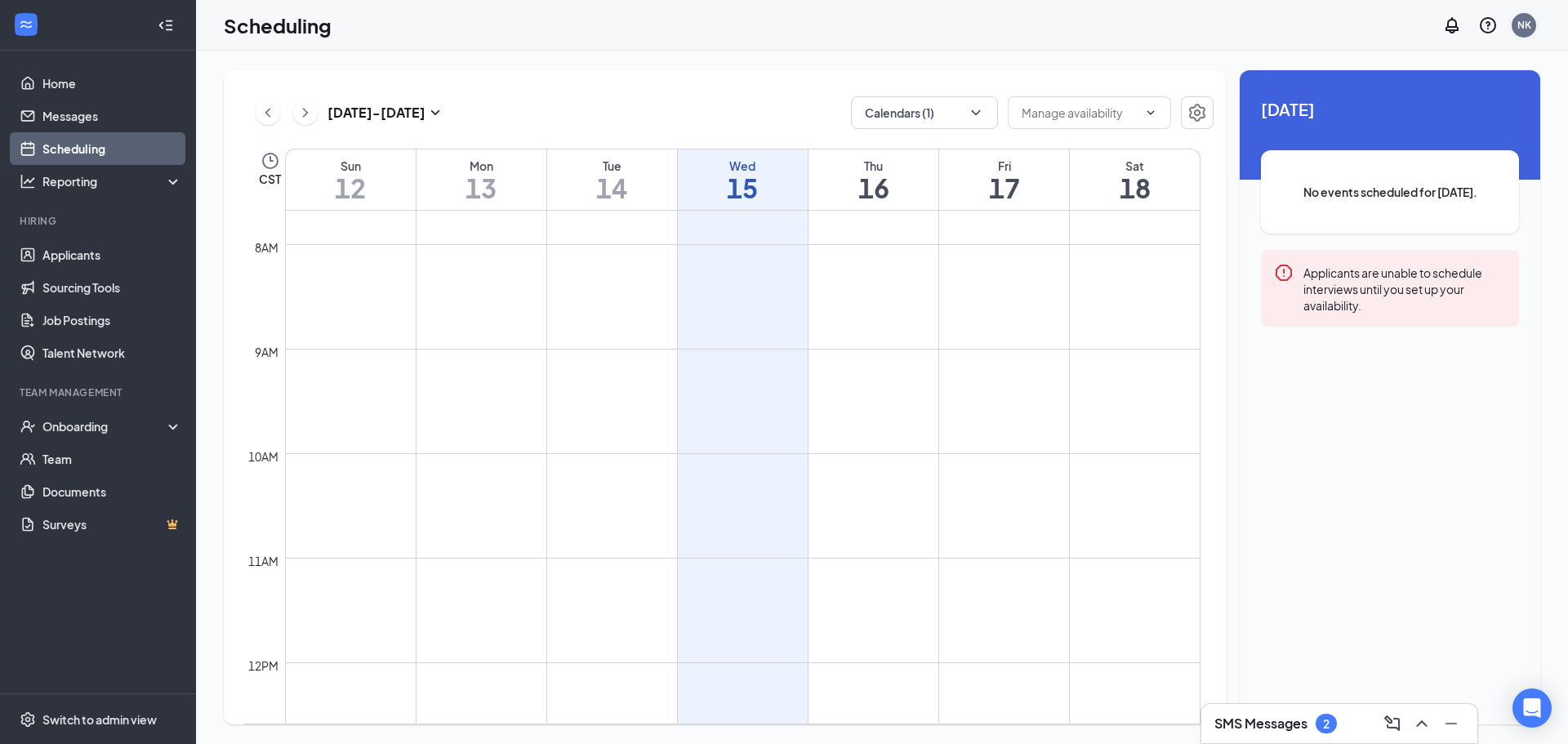
click at [1528, 26] on div "NK" at bounding box center [1524, 25] width 14 height 14
click at [1525, 32] on div "NK" at bounding box center [1524, 25] width 24 height 24
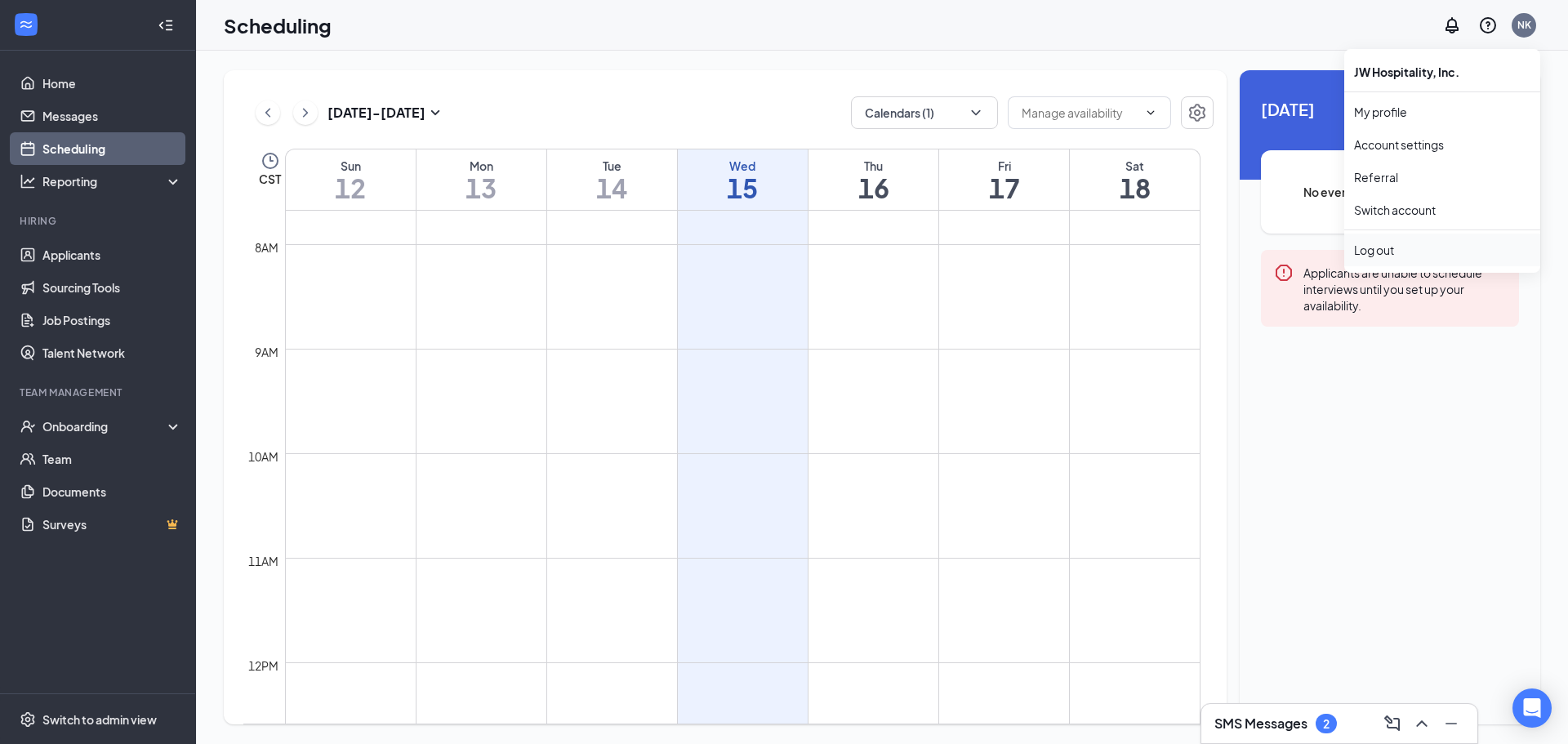
click at [1388, 251] on div "Log out" at bounding box center [1442, 249] width 176 height 17
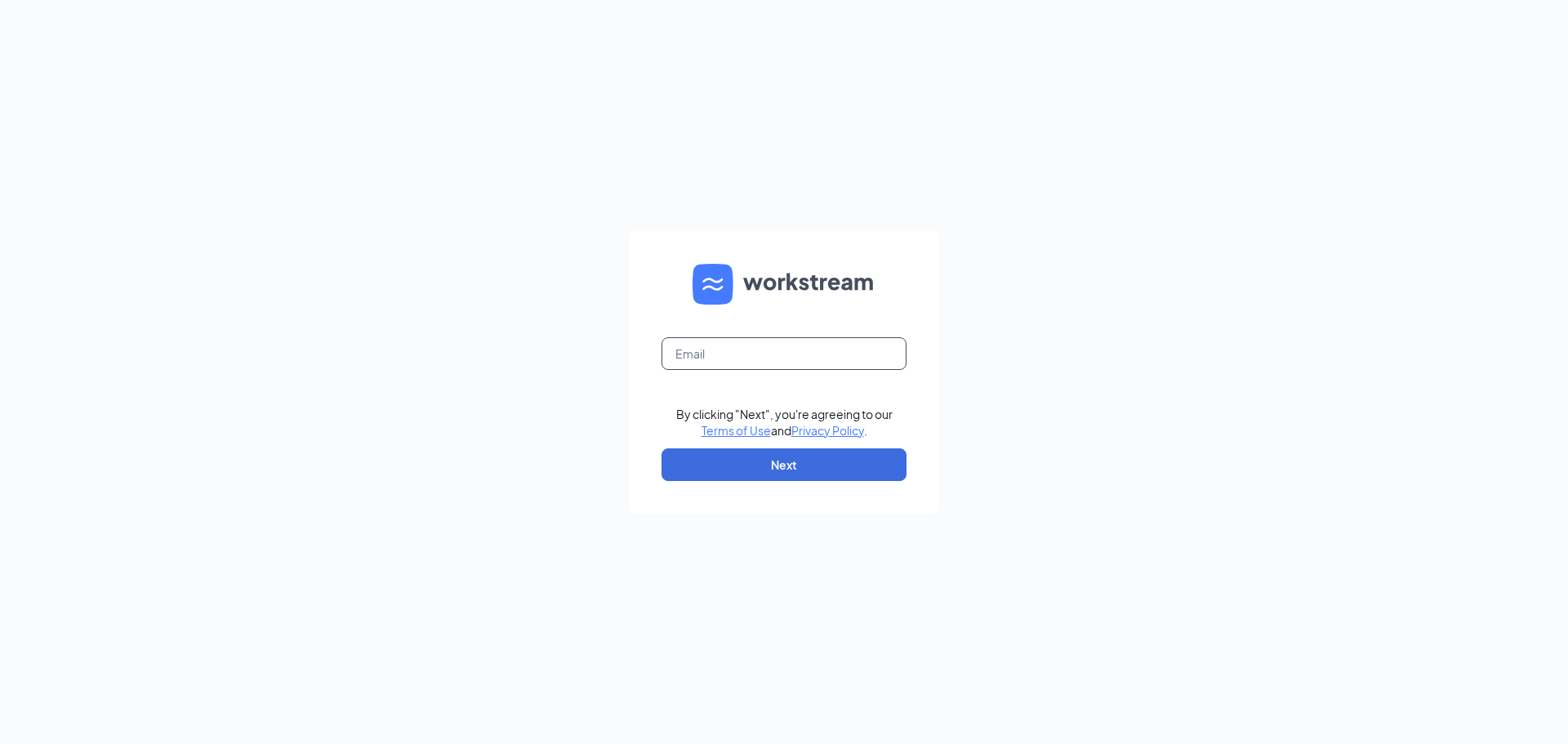
click at [692, 366] on input "text" at bounding box center [784, 353] width 245 height 32
type input "hr@maplewoodcfa.com"
click at [760, 463] on button "Next" at bounding box center [784, 464] width 245 height 32
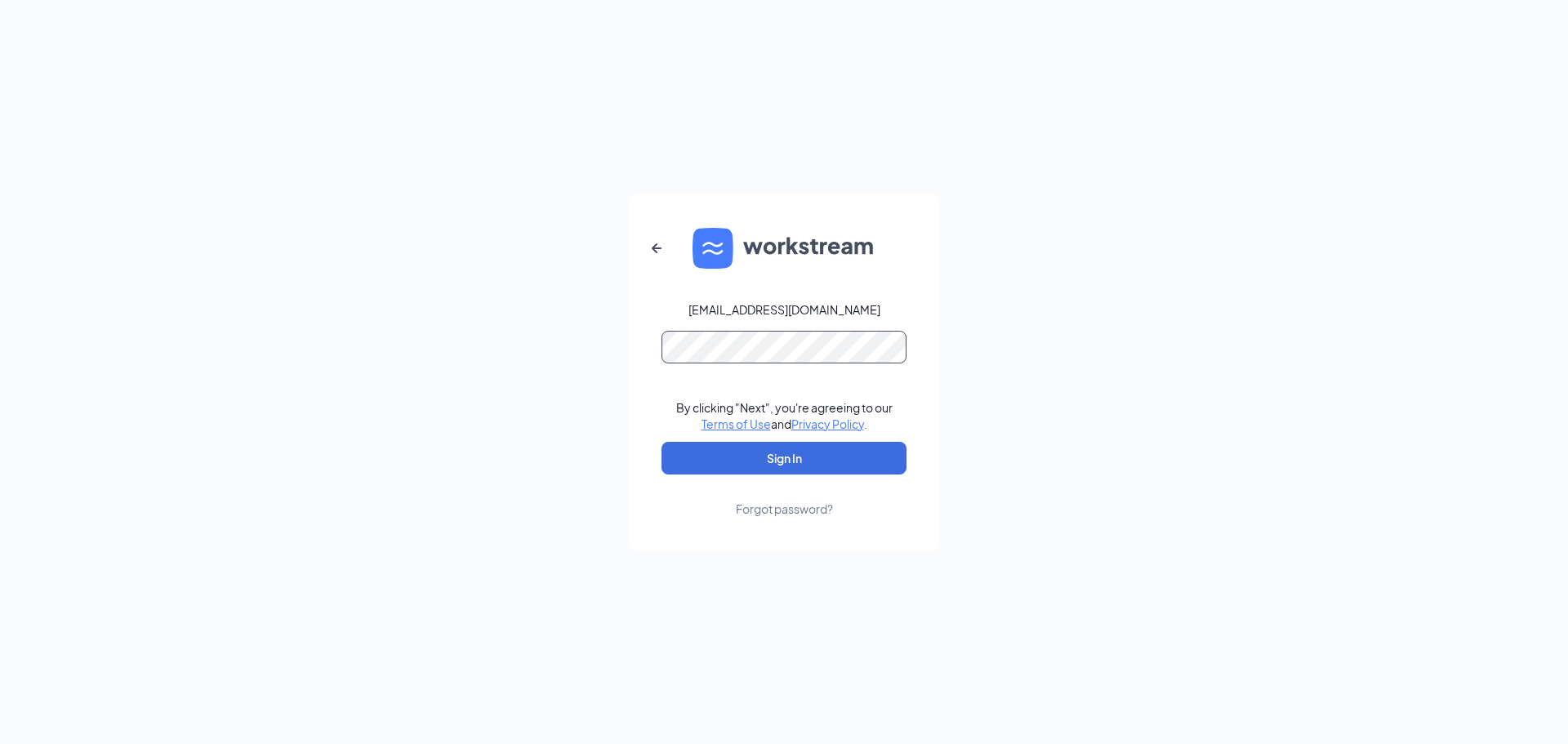
click at [662, 442] on button "Sign In" at bounding box center [784, 458] width 245 height 32
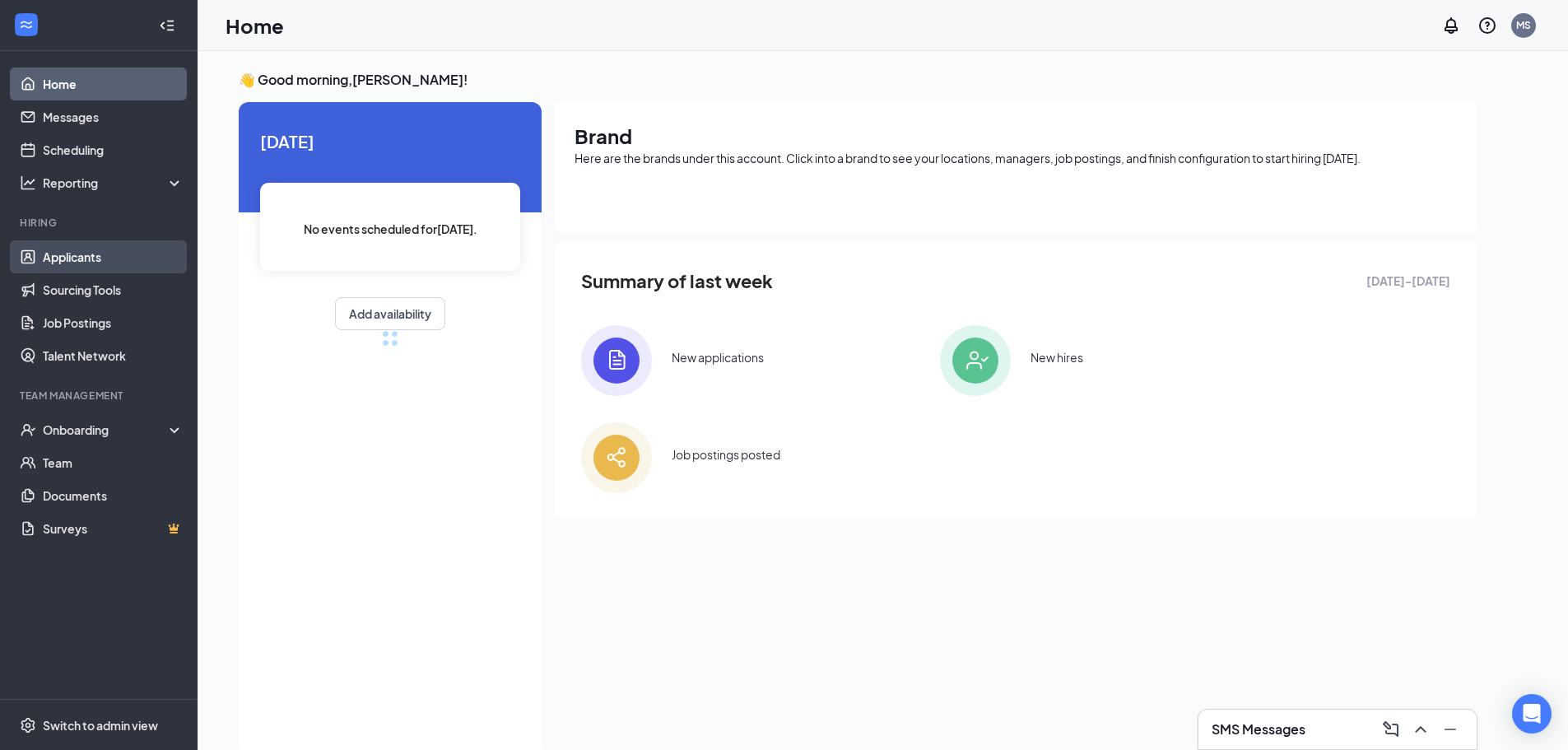
click at [83, 253] on link "Applicants" at bounding box center [113, 256] width 141 height 33
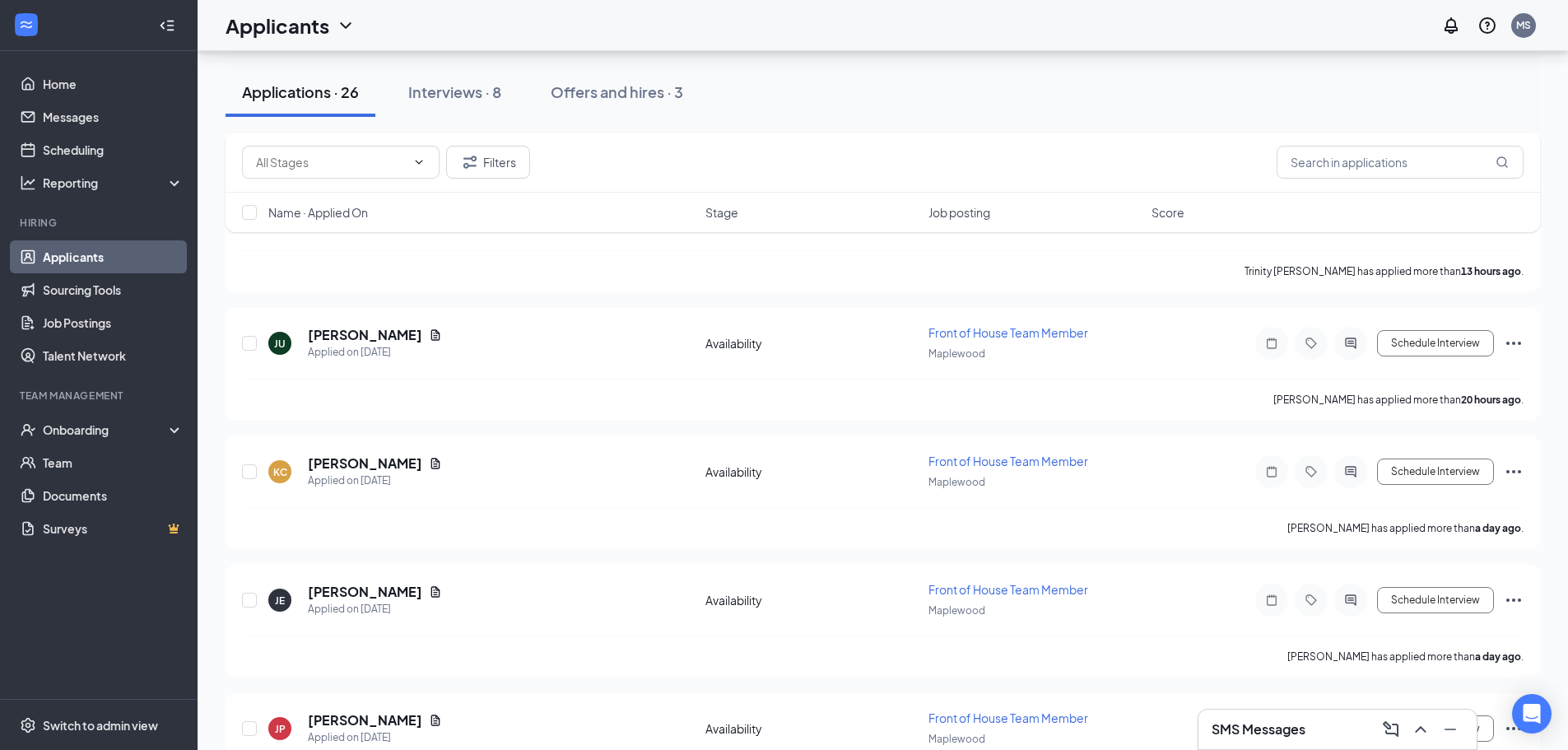
scroll to position [494, 0]
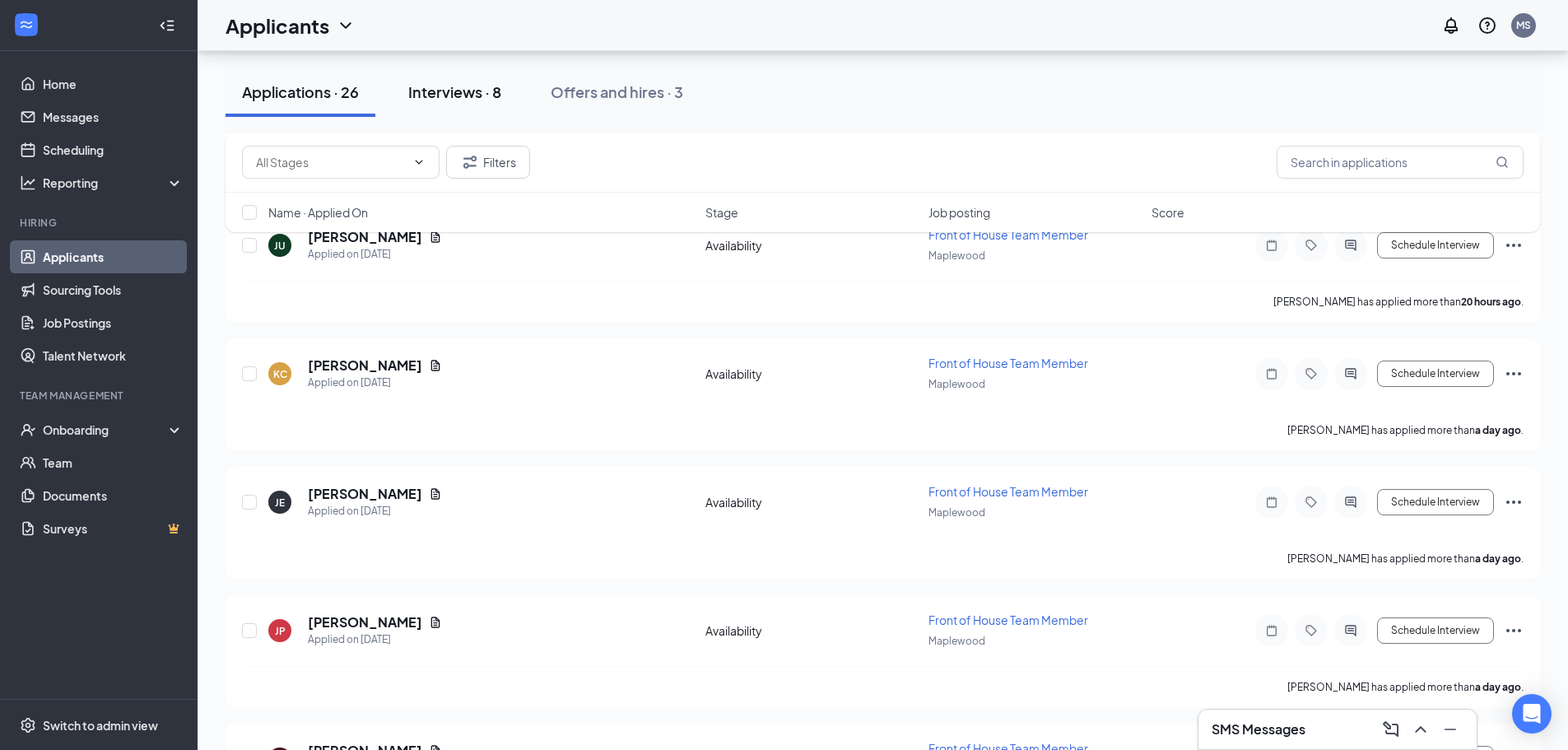
click at [470, 95] on div "Interviews · 8" at bounding box center [455, 91] width 93 height 20
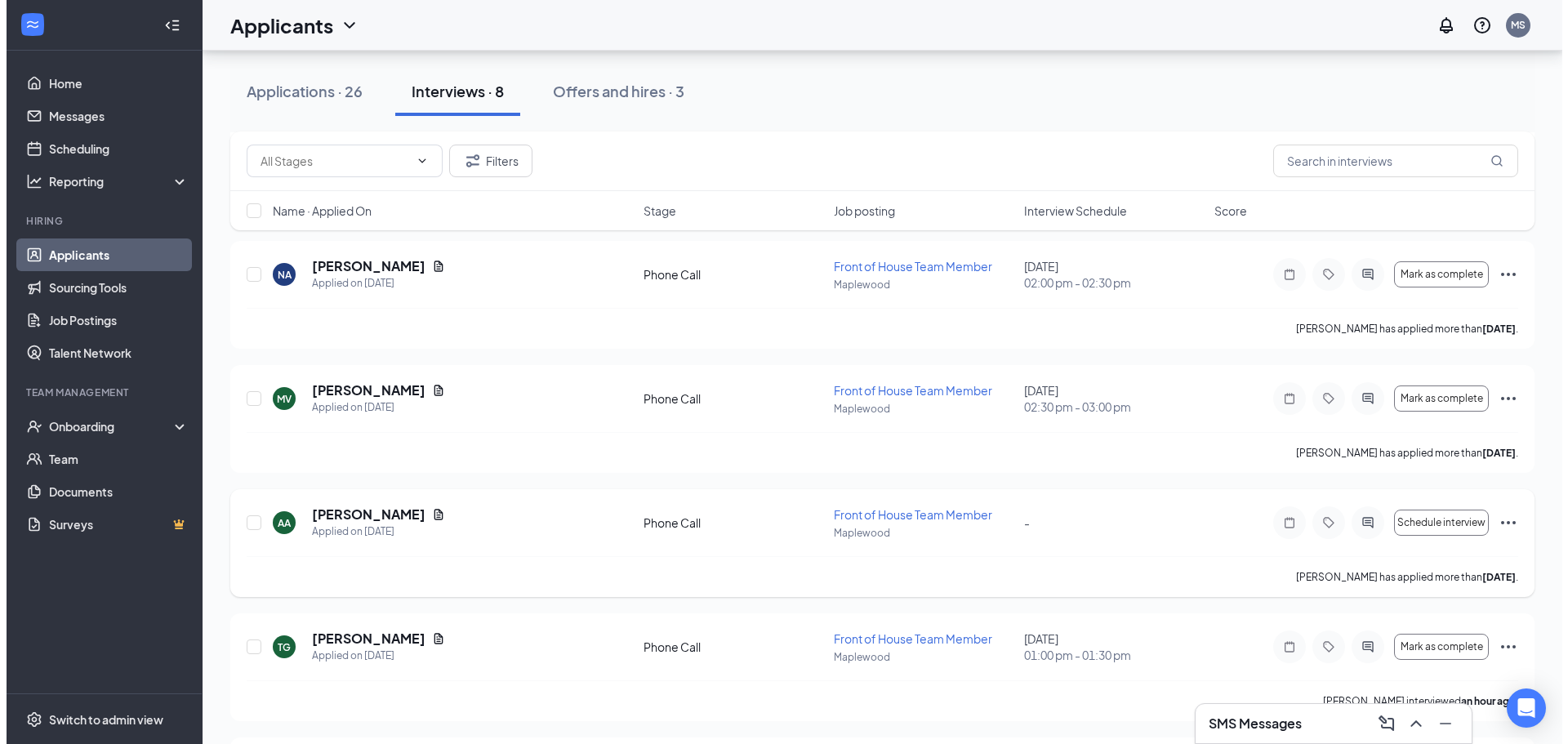
scroll to position [490, 0]
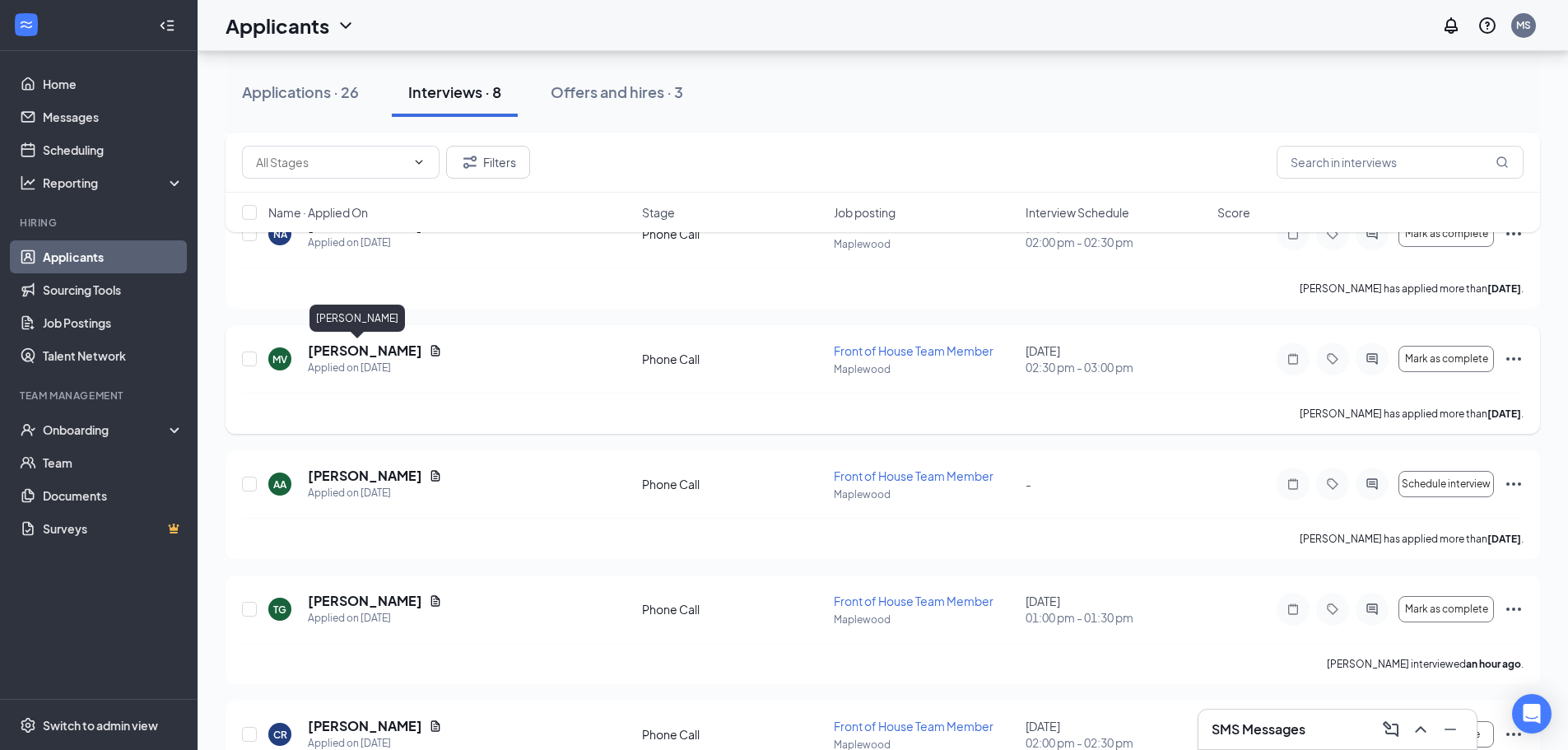
click at [353, 348] on h5 "Mary Vue" at bounding box center [365, 351] width 114 height 18
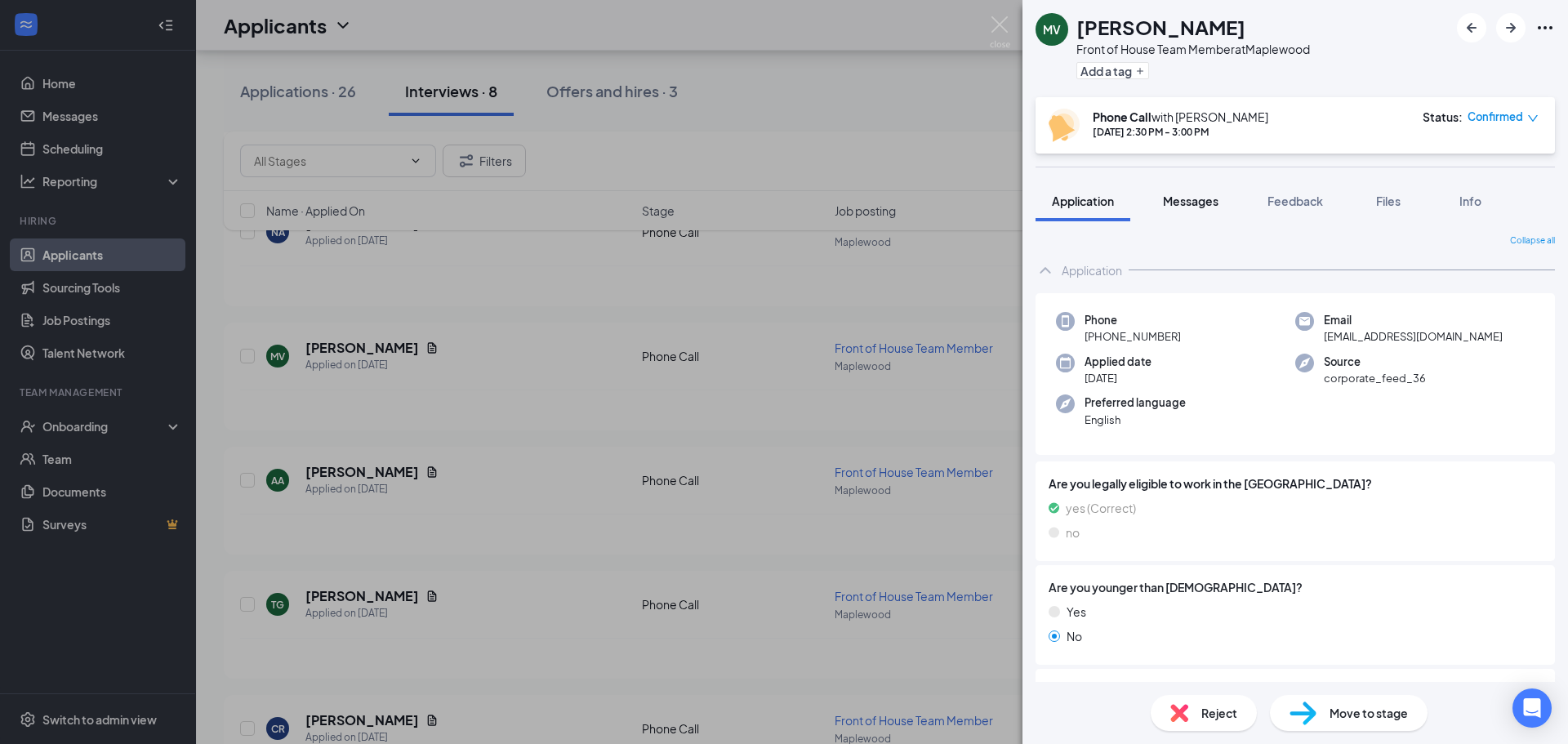
click at [1221, 203] on button "Messages" at bounding box center [1190, 201] width 88 height 41
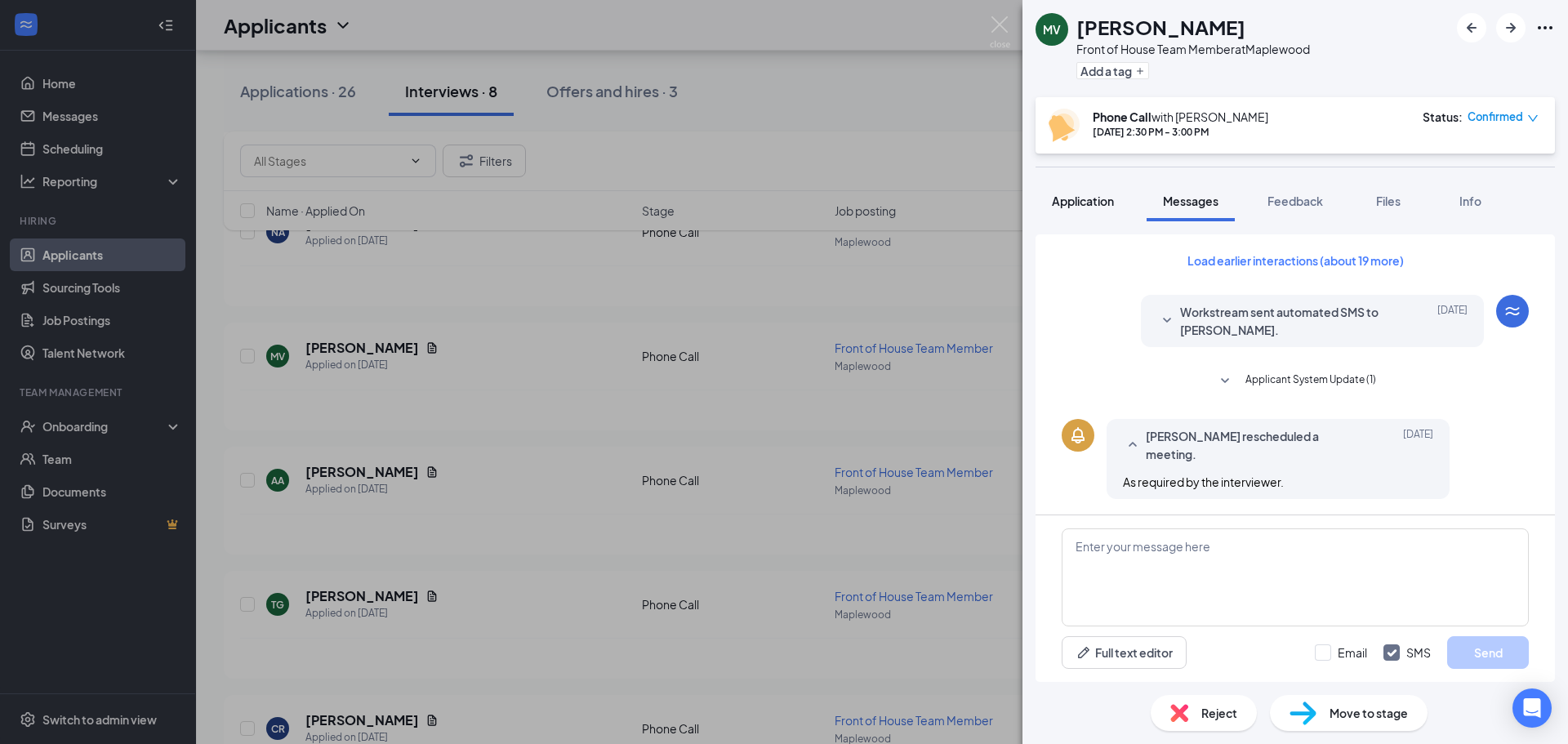
click at [1100, 205] on span "Application" at bounding box center [1082, 201] width 62 height 15
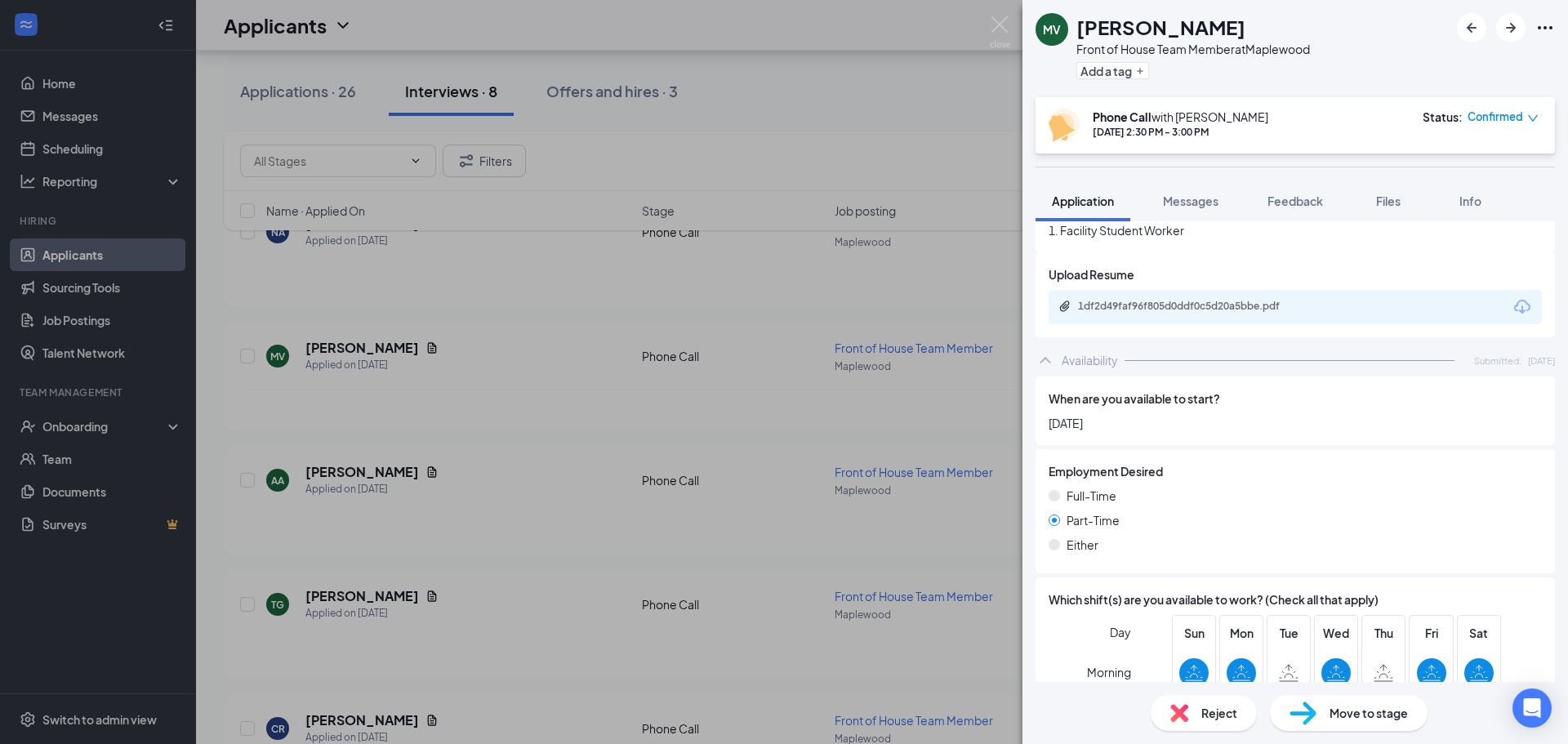
scroll to position [697, 0]
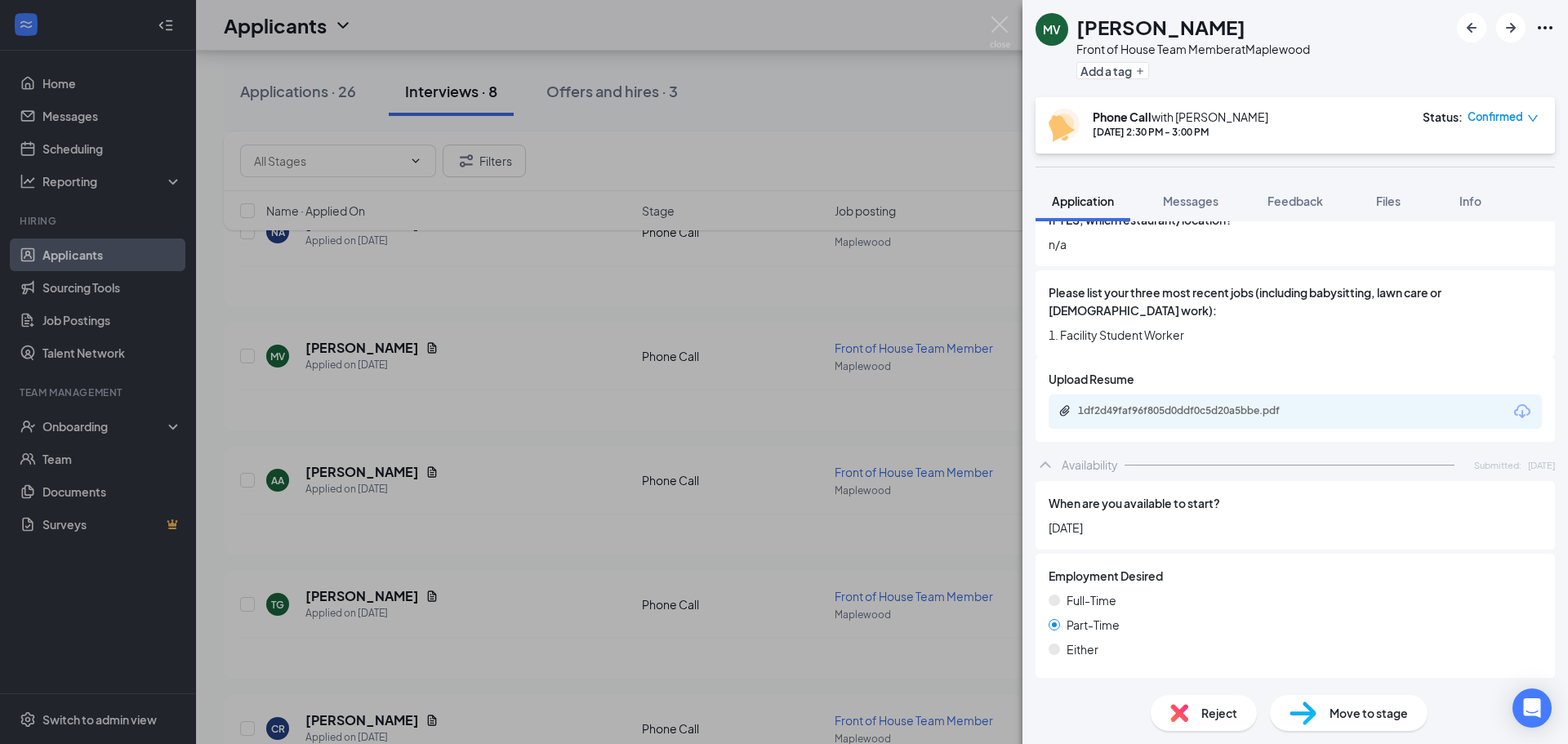
click at [532, 455] on div "MV Mary Vue Front of House Team Member at Maplewood Add a tag Phone Call with M…" at bounding box center [784, 372] width 1568 height 744
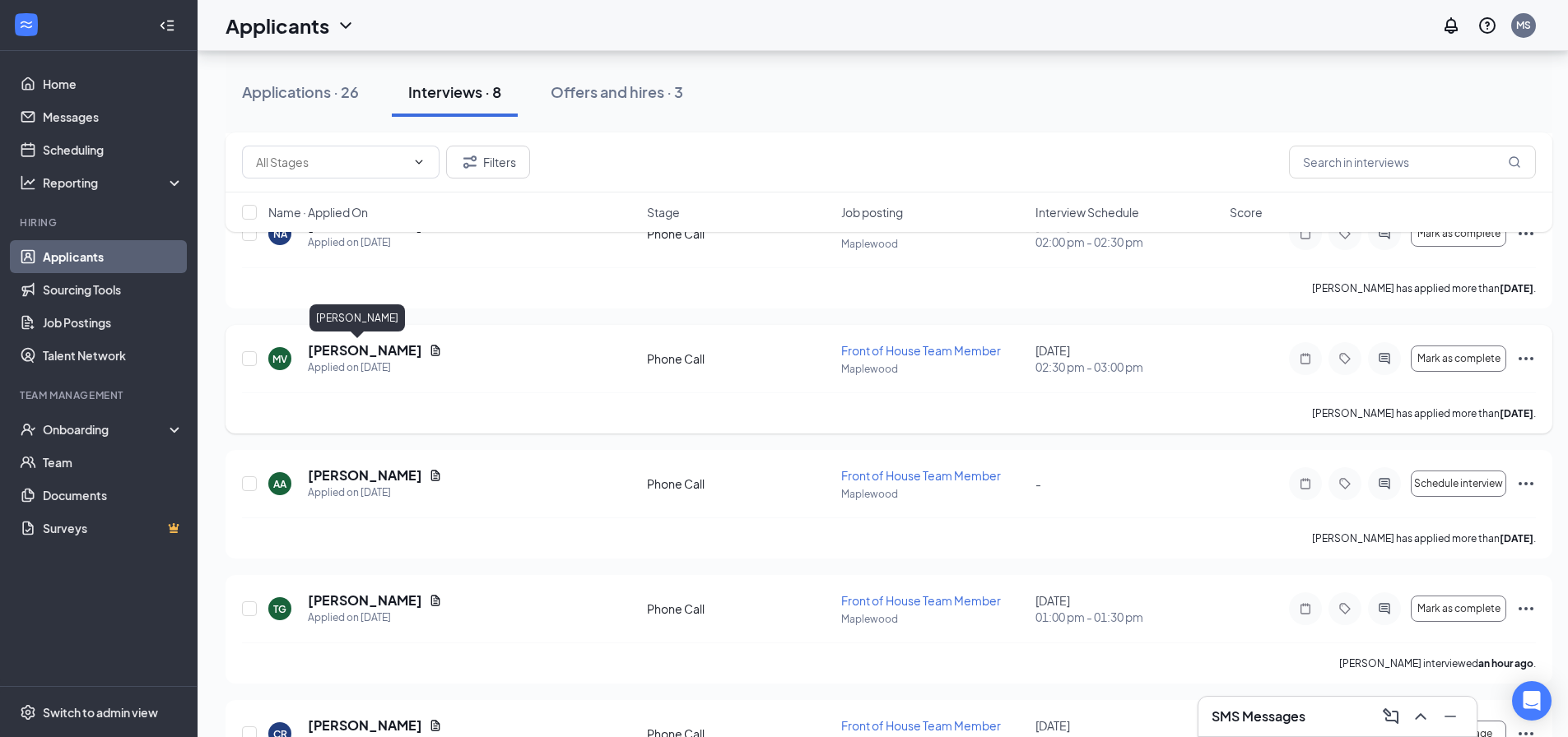
click at [359, 350] on h5 "Mary Vue" at bounding box center [365, 350] width 114 height 18
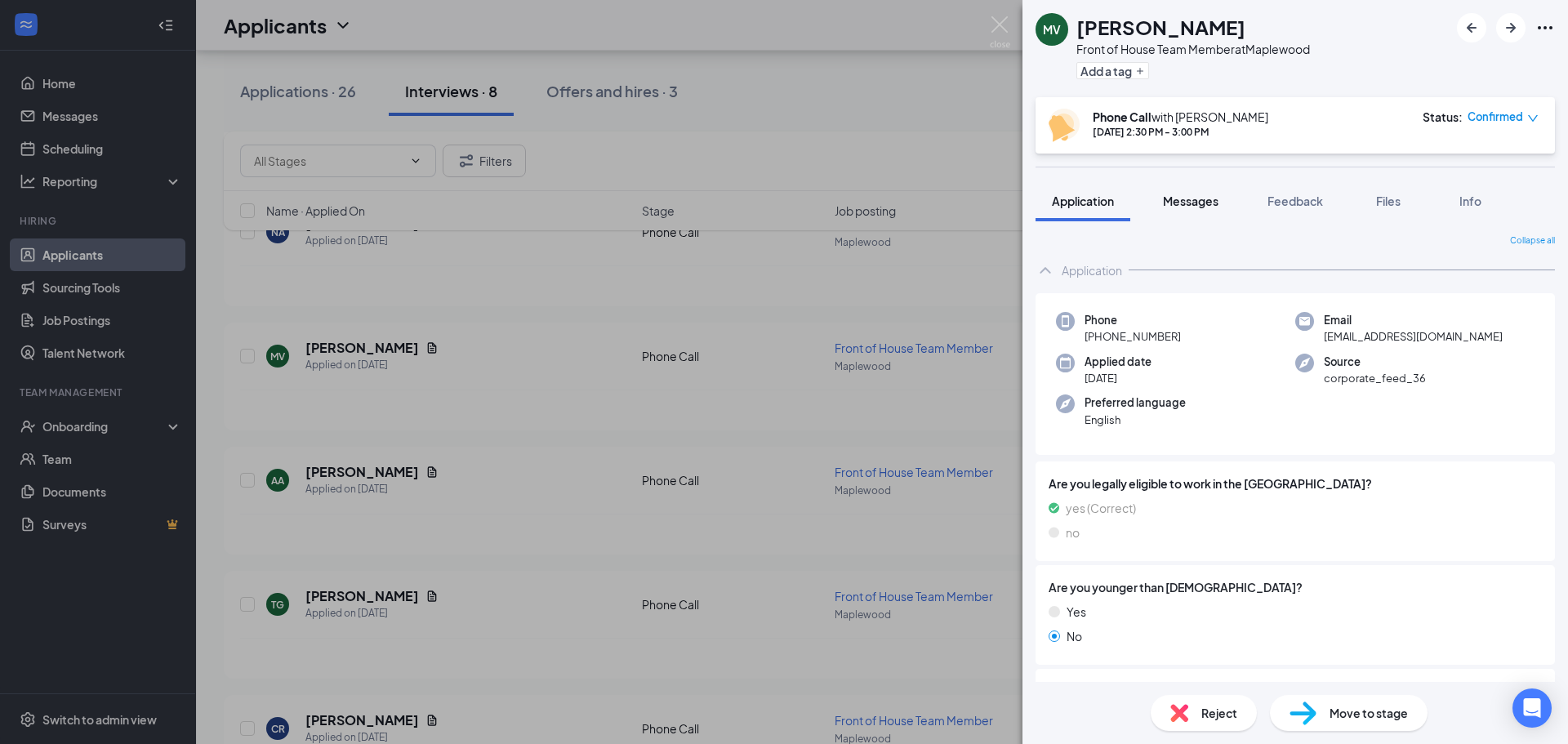
click at [1197, 202] on span "Messages" at bounding box center [1191, 201] width 56 height 15
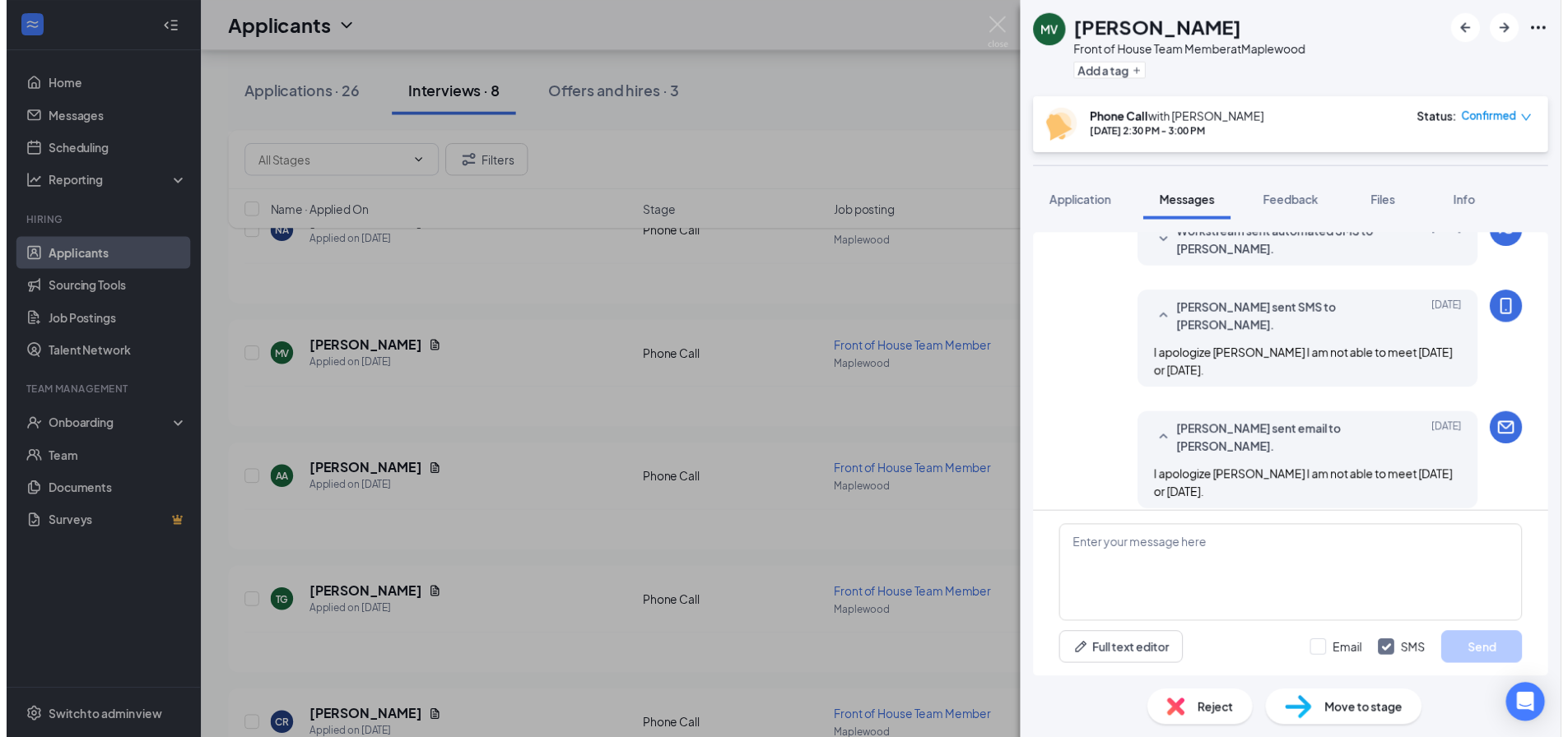
scroll to position [704, 0]
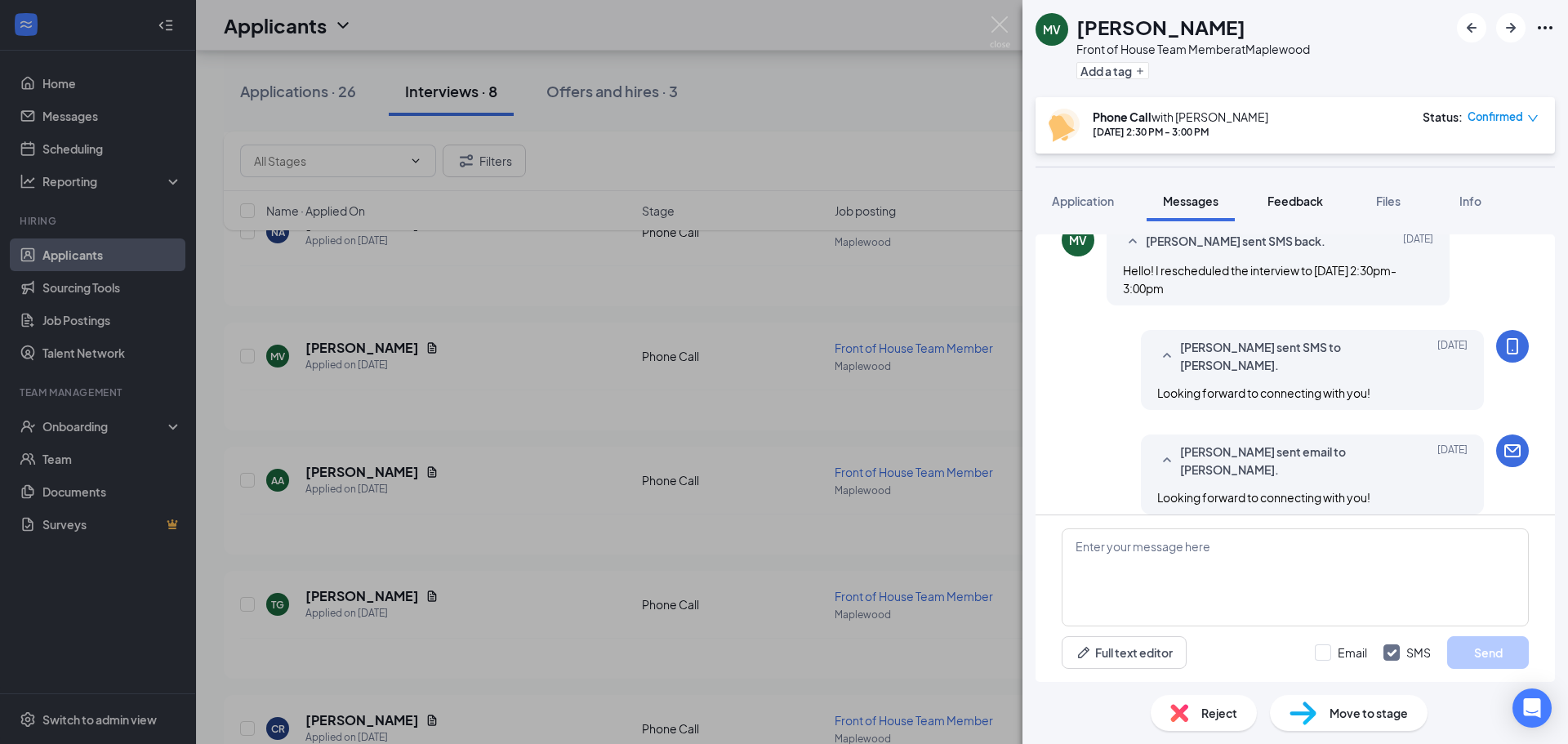
click at [1307, 201] on span "Feedback" at bounding box center [1295, 201] width 56 height 15
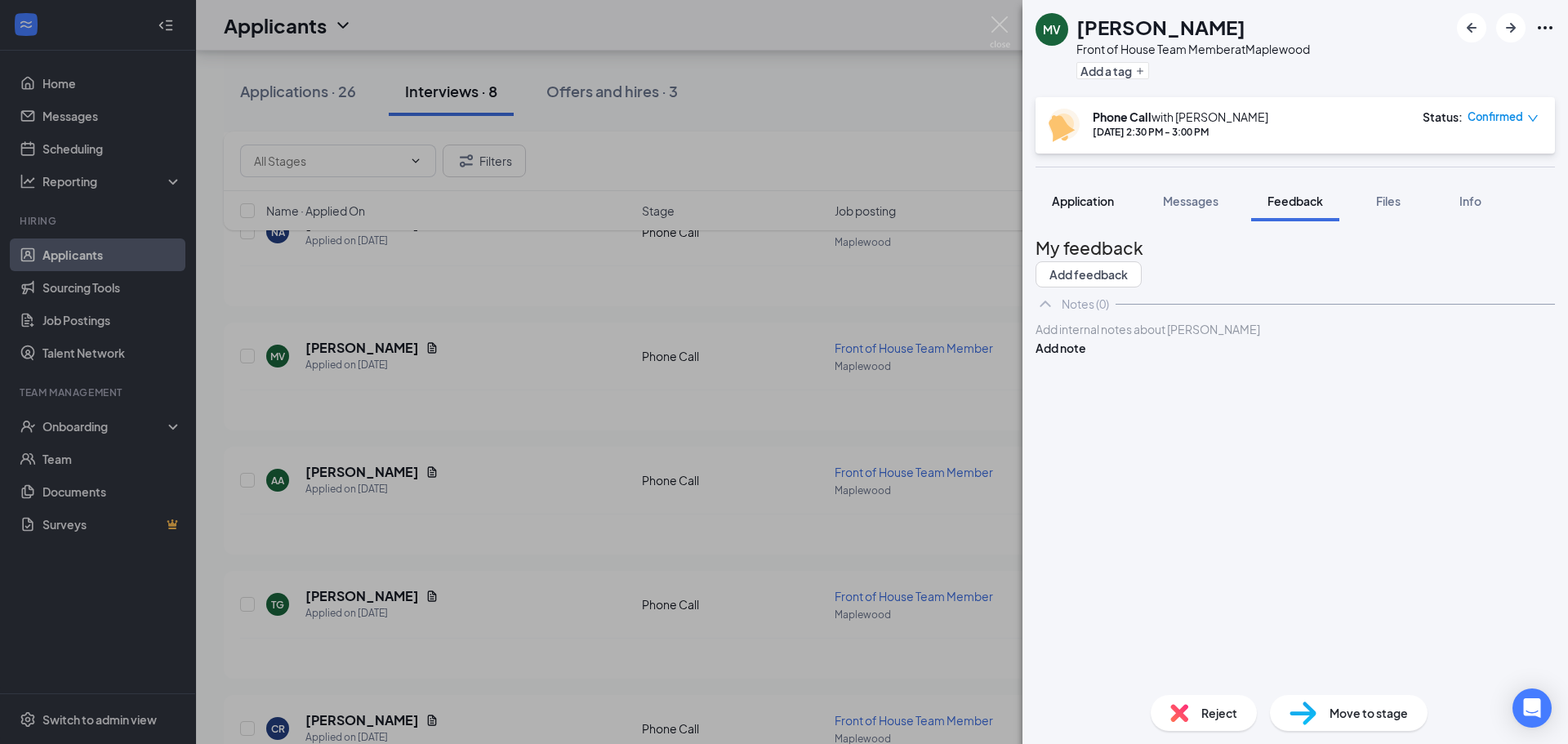
click at [1055, 211] on button "Application" at bounding box center [1082, 201] width 95 height 41
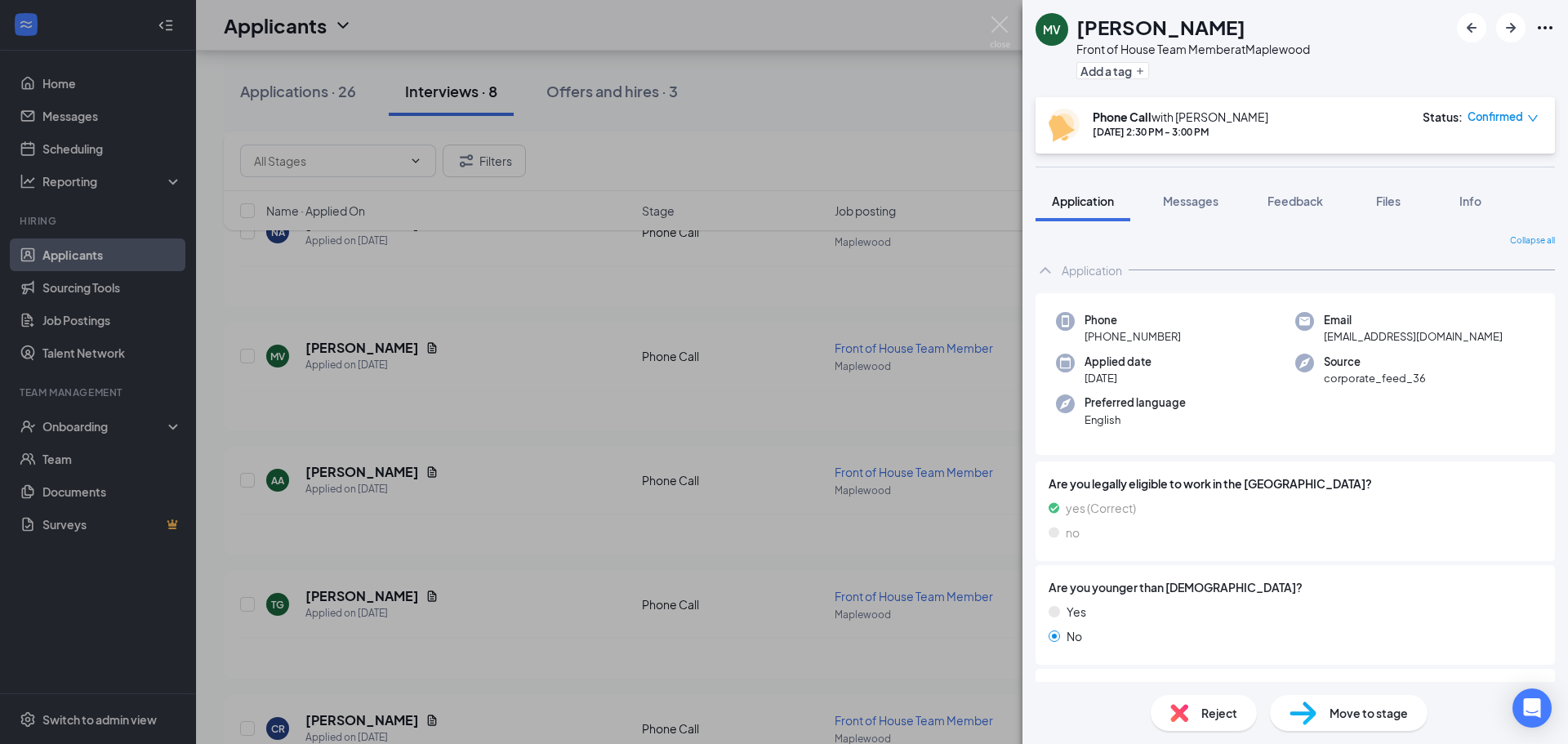
click at [1147, 507] on div "yes (Correct)" at bounding box center [1295, 508] width 494 height 18
click at [1325, 713] on div "Move to stage" at bounding box center [1348, 713] width 158 height 36
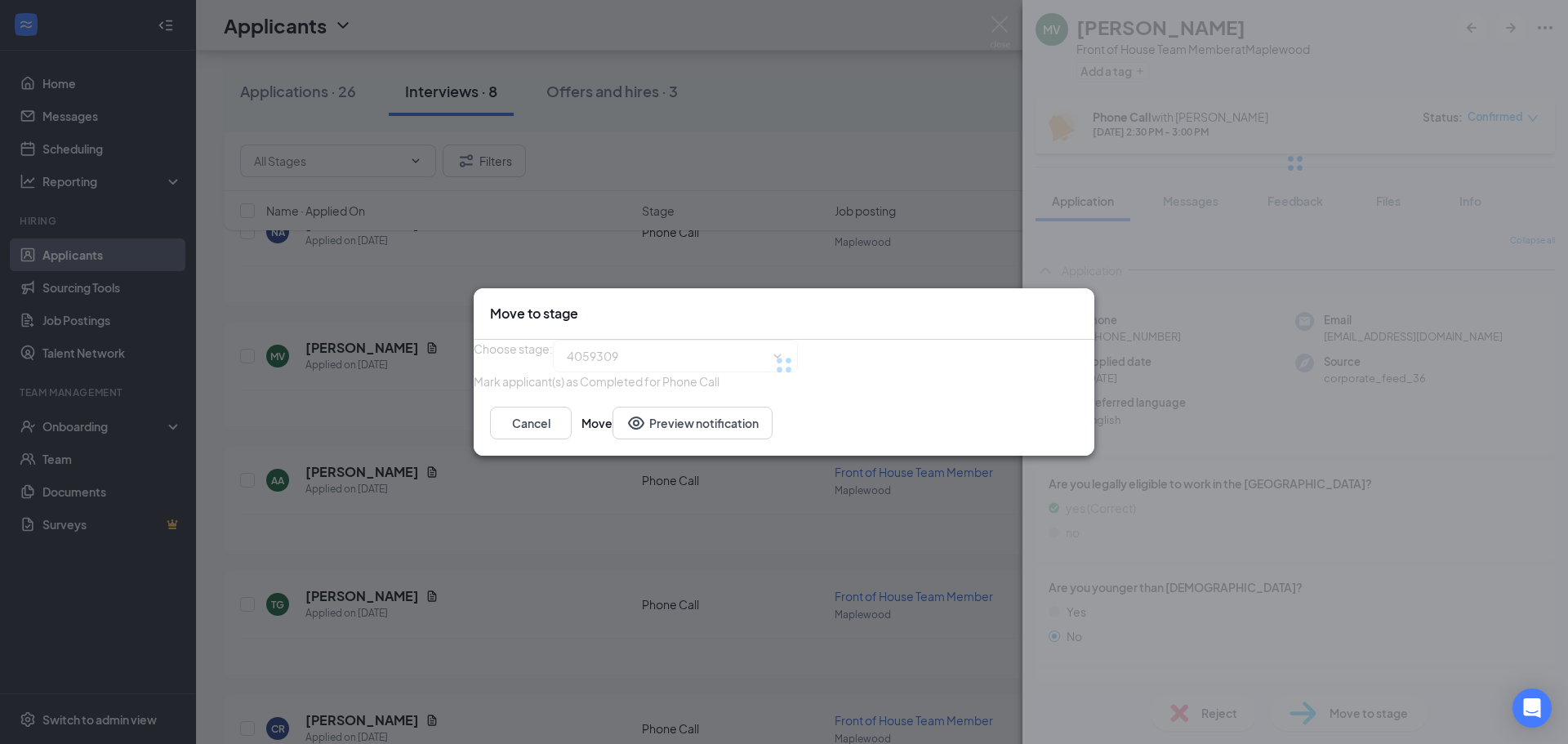
type input "Onsite Interview (next stage)"
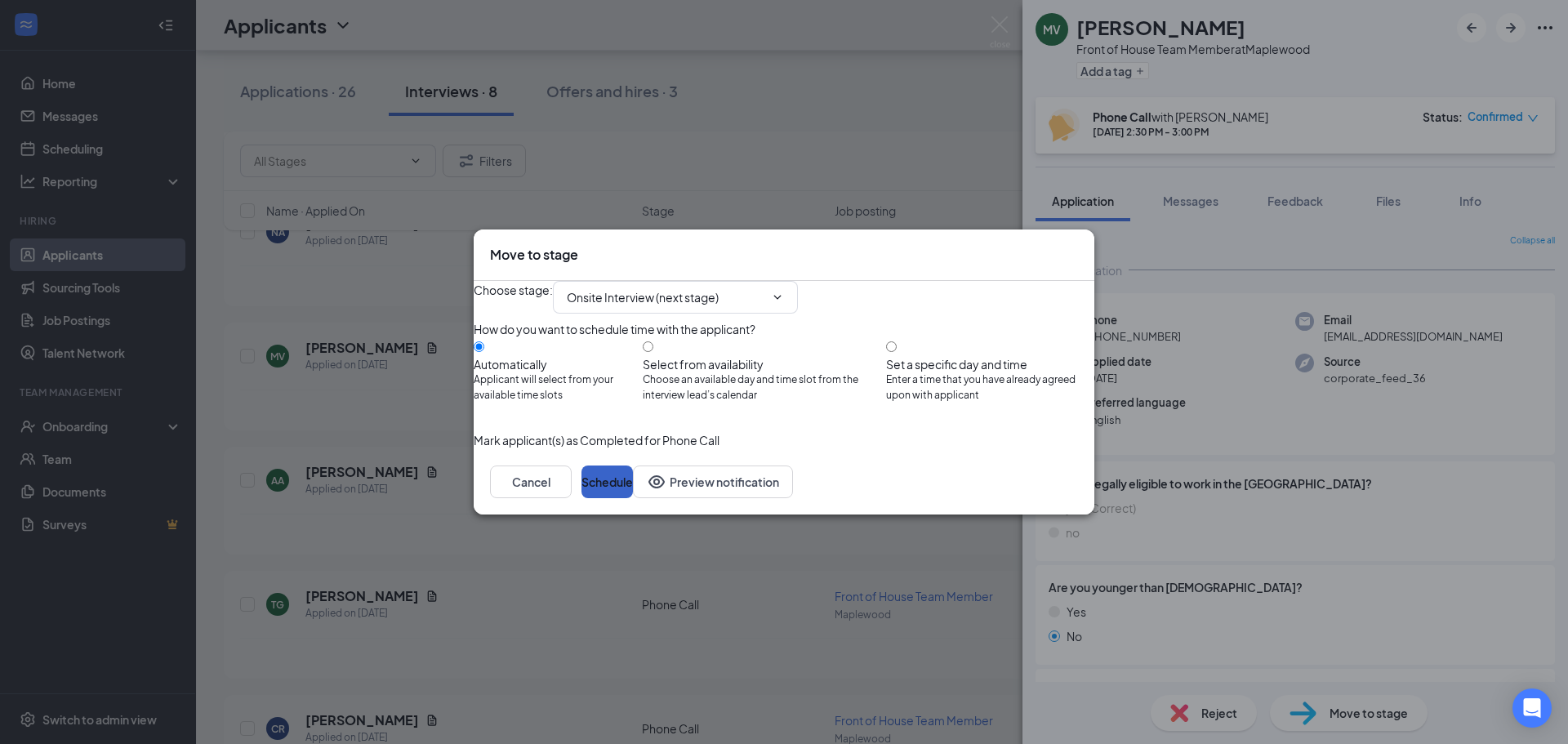
click at [633, 498] on button "Schedule" at bounding box center [607, 481] width 51 height 32
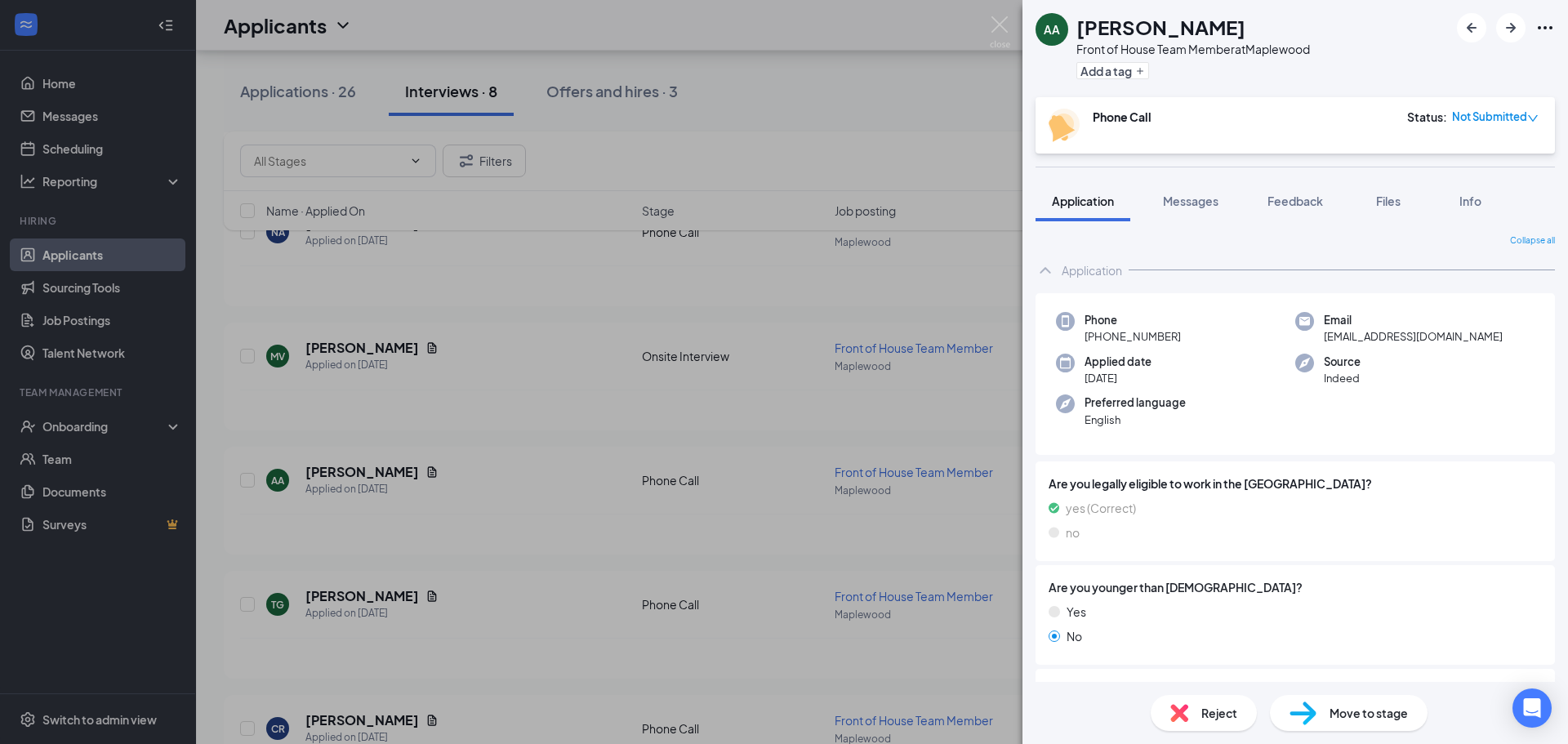
click at [824, 403] on div "AA Andrea Arnold Front of House Team Member at Maplewood Add a tag Phone Call S…" at bounding box center [784, 372] width 1568 height 744
